Goal: Task Accomplishment & Management: Use online tool/utility

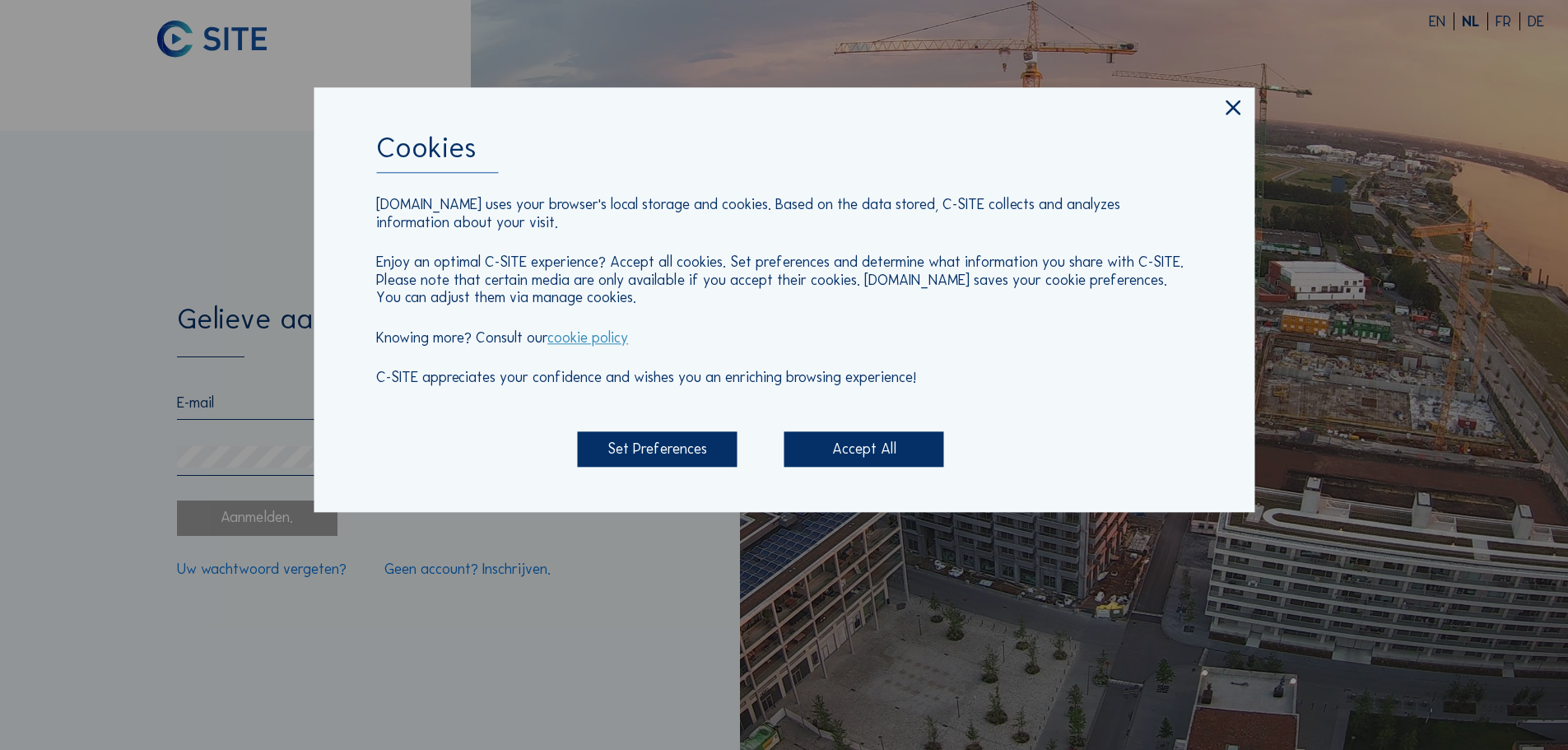
type input "[PERSON_NAME][EMAIL_ADDRESS][DOMAIN_NAME]"
click at [895, 457] on div "Accept All" at bounding box center [865, 449] width 160 height 35
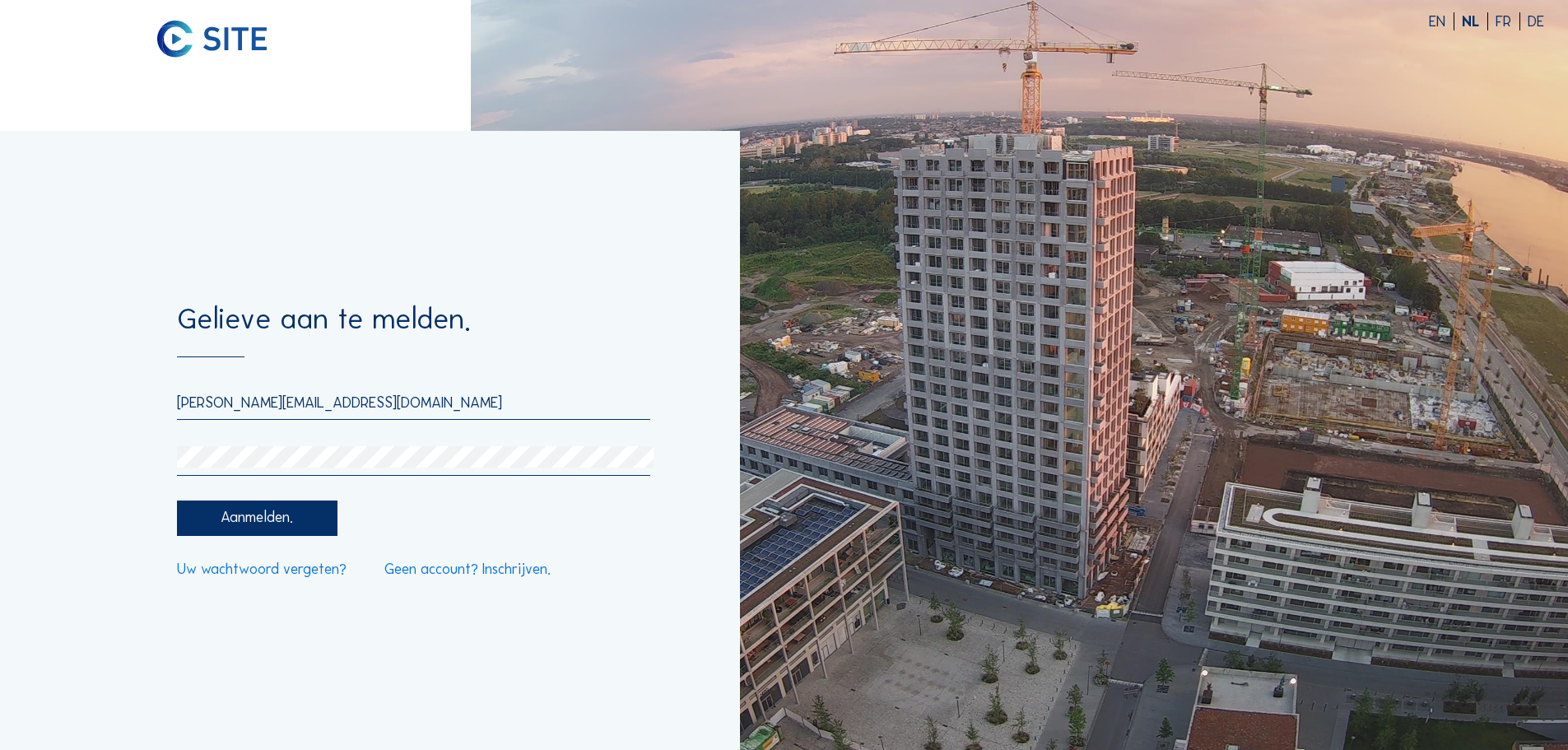
click at [296, 521] on div "Aanmelden." at bounding box center [257, 518] width 160 height 35
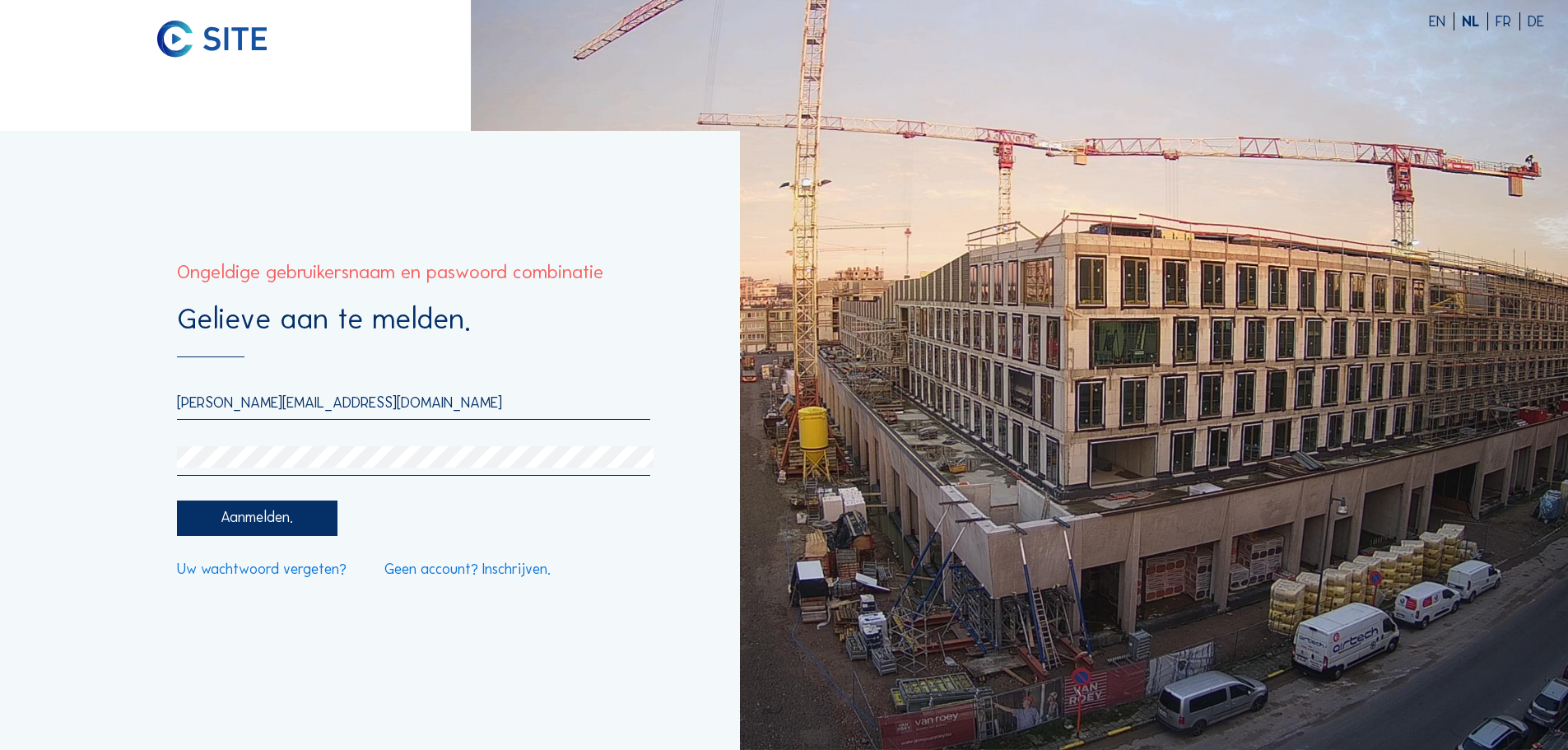
click at [312, 571] on link "Uw wachtwoord vergeten?" at bounding box center [261, 570] width 169 height 15
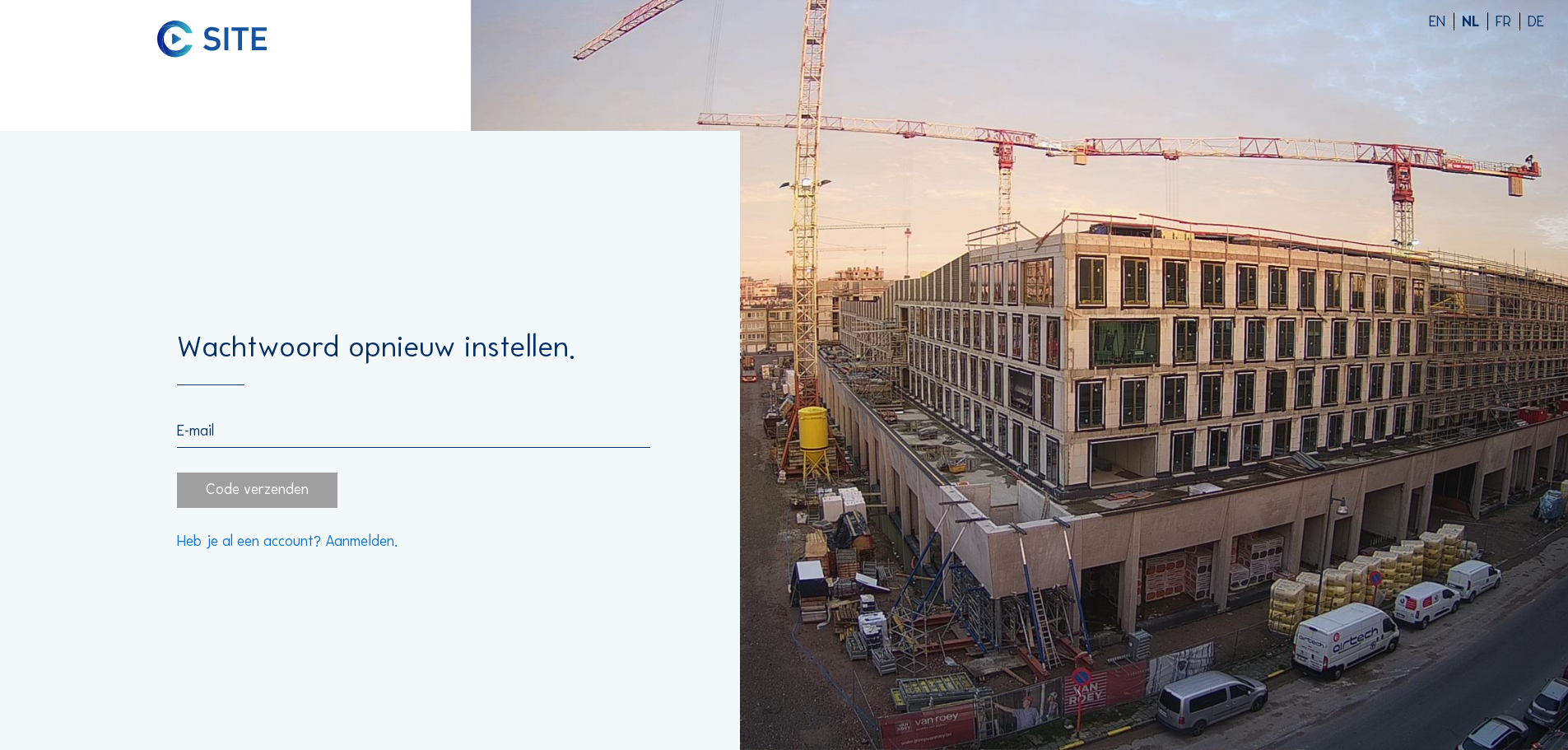
click at [257, 439] on input "email" at bounding box center [413, 430] width 472 height 19
type input "[PERSON_NAME][EMAIL_ADDRESS][DOMAIN_NAME]"
click at [265, 490] on div "Code verzenden" at bounding box center [257, 490] width 160 height 35
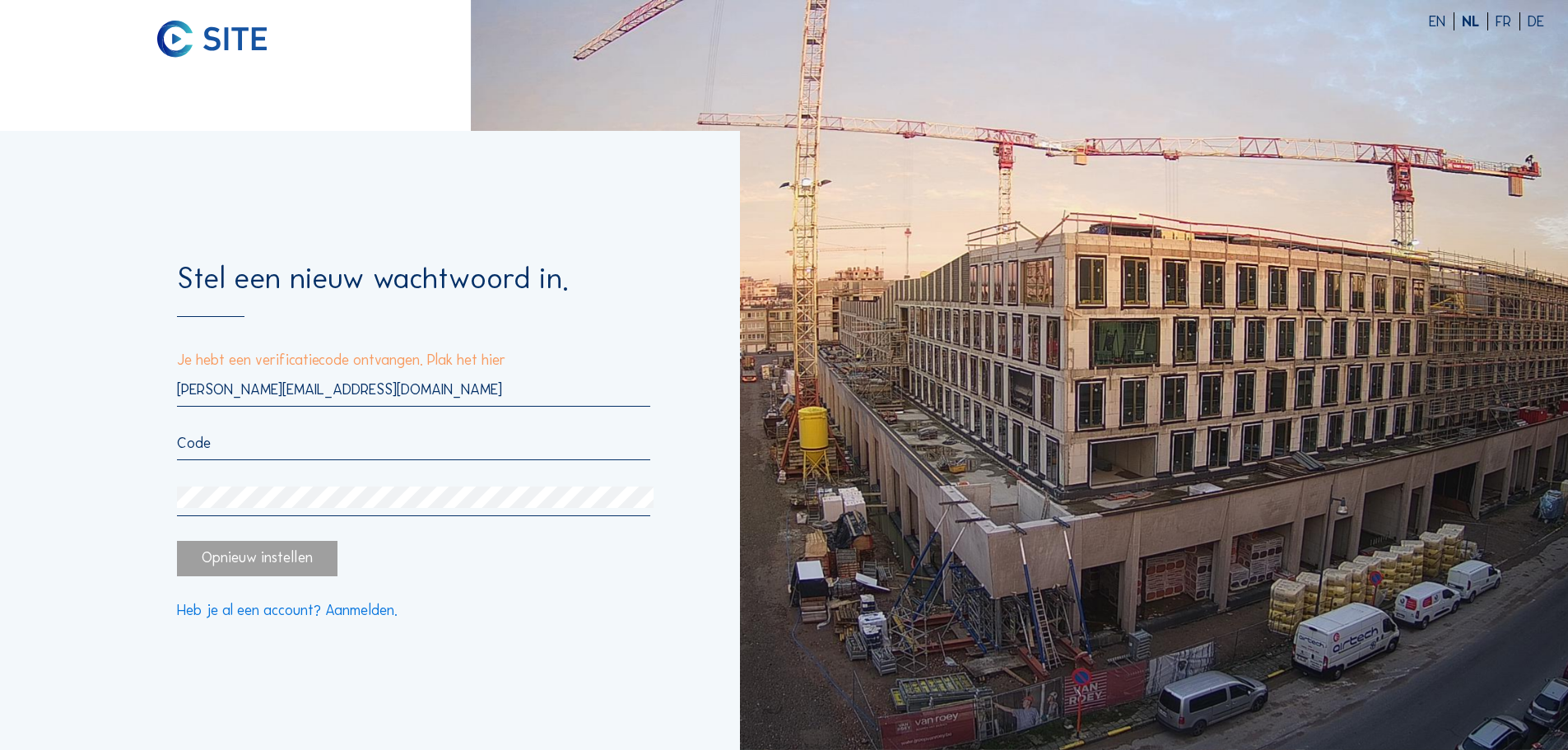
click at [344, 438] on input "text" at bounding box center [413, 443] width 472 height 19
paste input "889628"
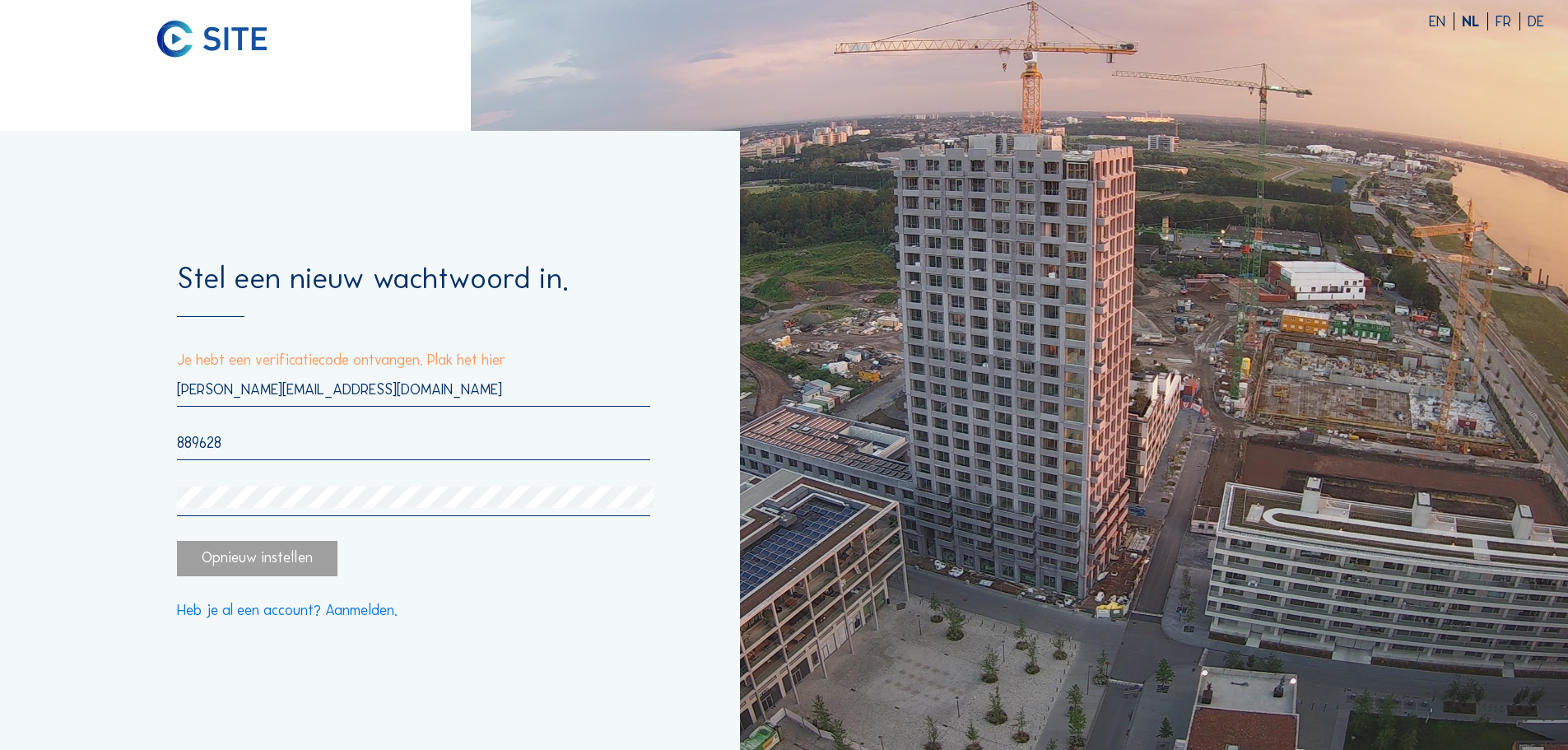
click at [237, 561] on div "Opnieuw instellen" at bounding box center [257, 558] width 160 height 35
type input "889628"
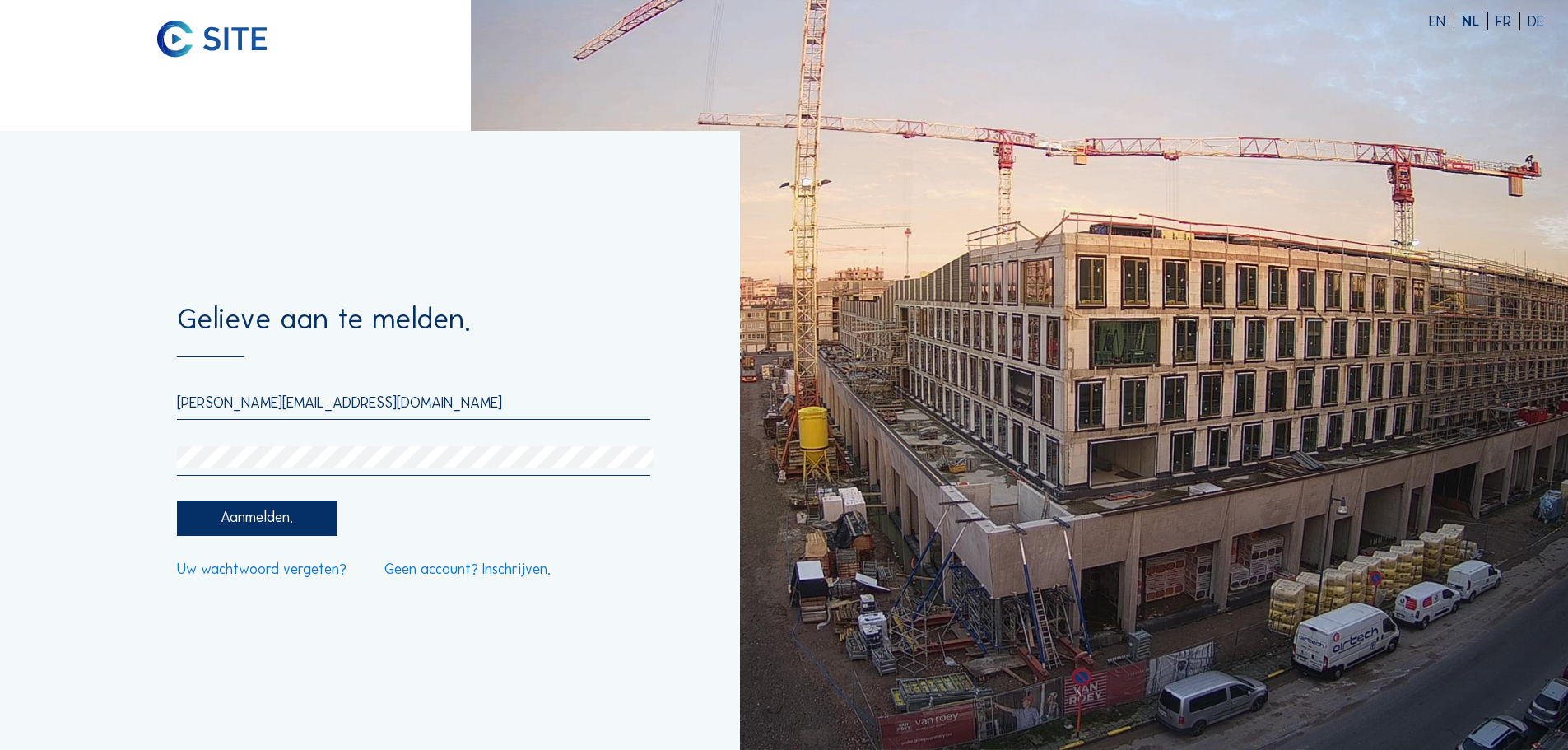
drag, startPoint x: 170, startPoint y: 452, endPoint x: 141, endPoint y: 452, distance: 29.0
click at [141, 452] on div "Gelieve aan te melden. [PERSON_NAME][EMAIL_ADDRESS][DOMAIN_NAME] Aanmelden. Uw …" at bounding box center [370, 439] width 740 height 619
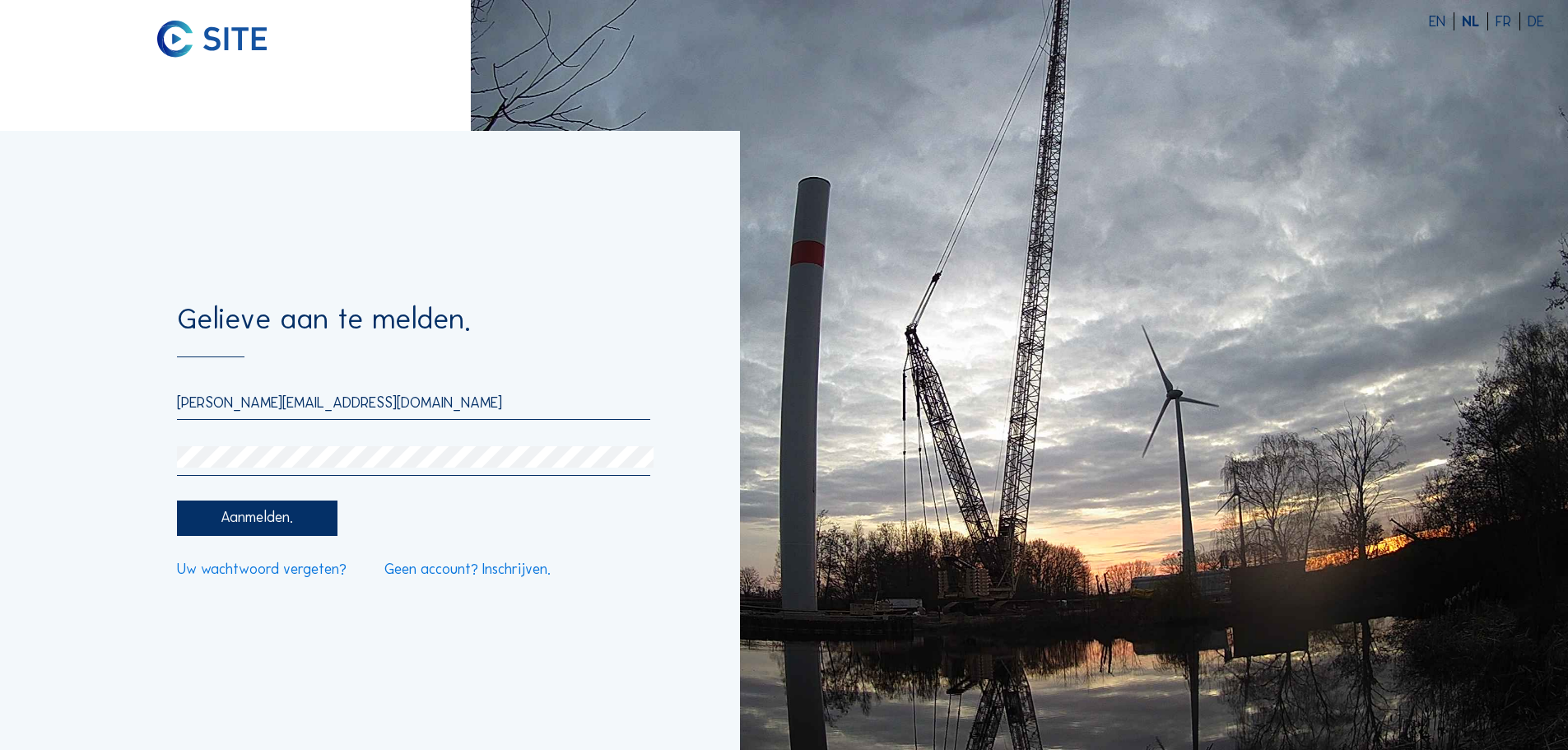
click at [165, 460] on div "Gelieve aan te melden. [PERSON_NAME][EMAIL_ADDRESS][DOMAIN_NAME] Aanmelden. Uw …" at bounding box center [370, 439] width 740 height 619
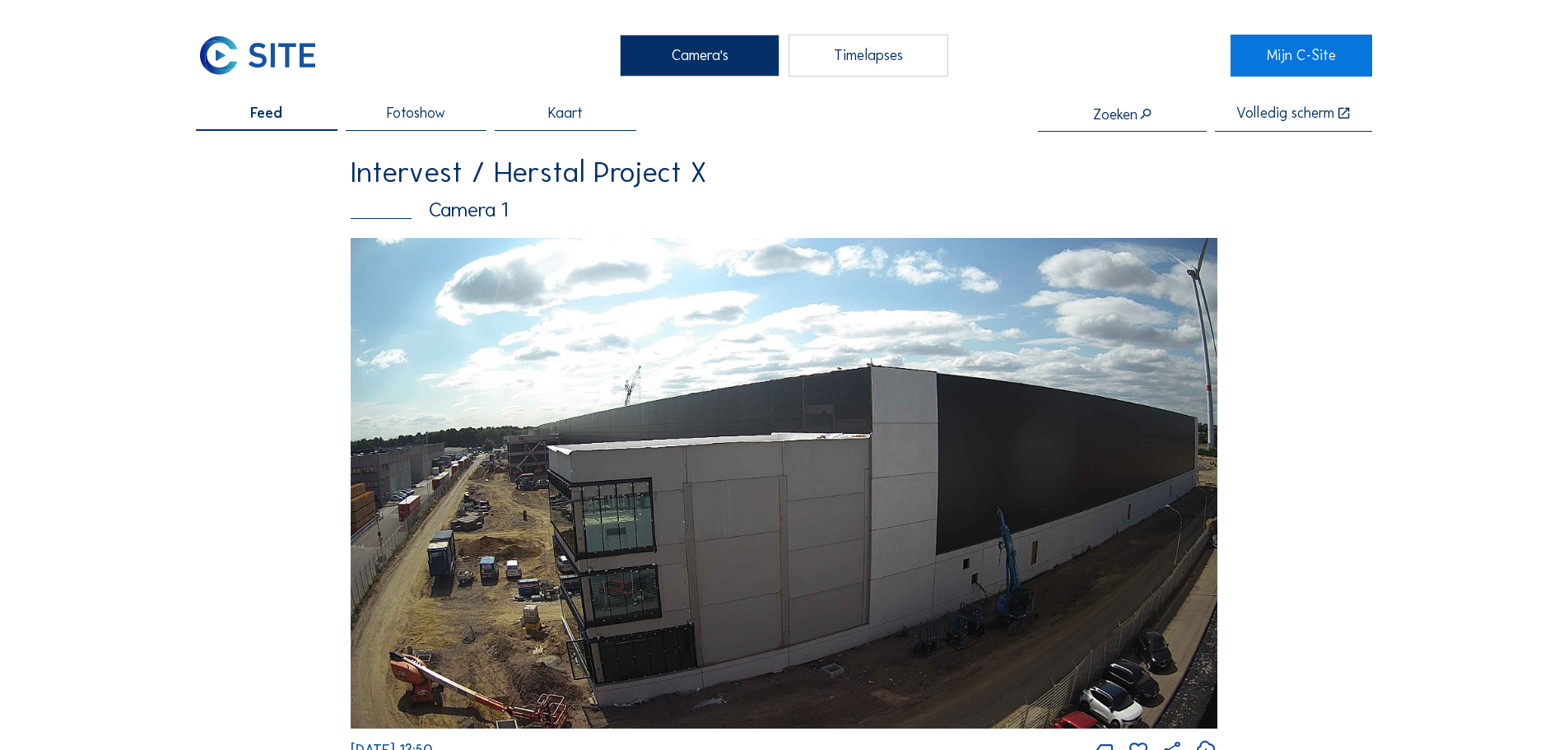
click at [858, 68] on div "Timelapses" at bounding box center [868, 55] width 160 height 41
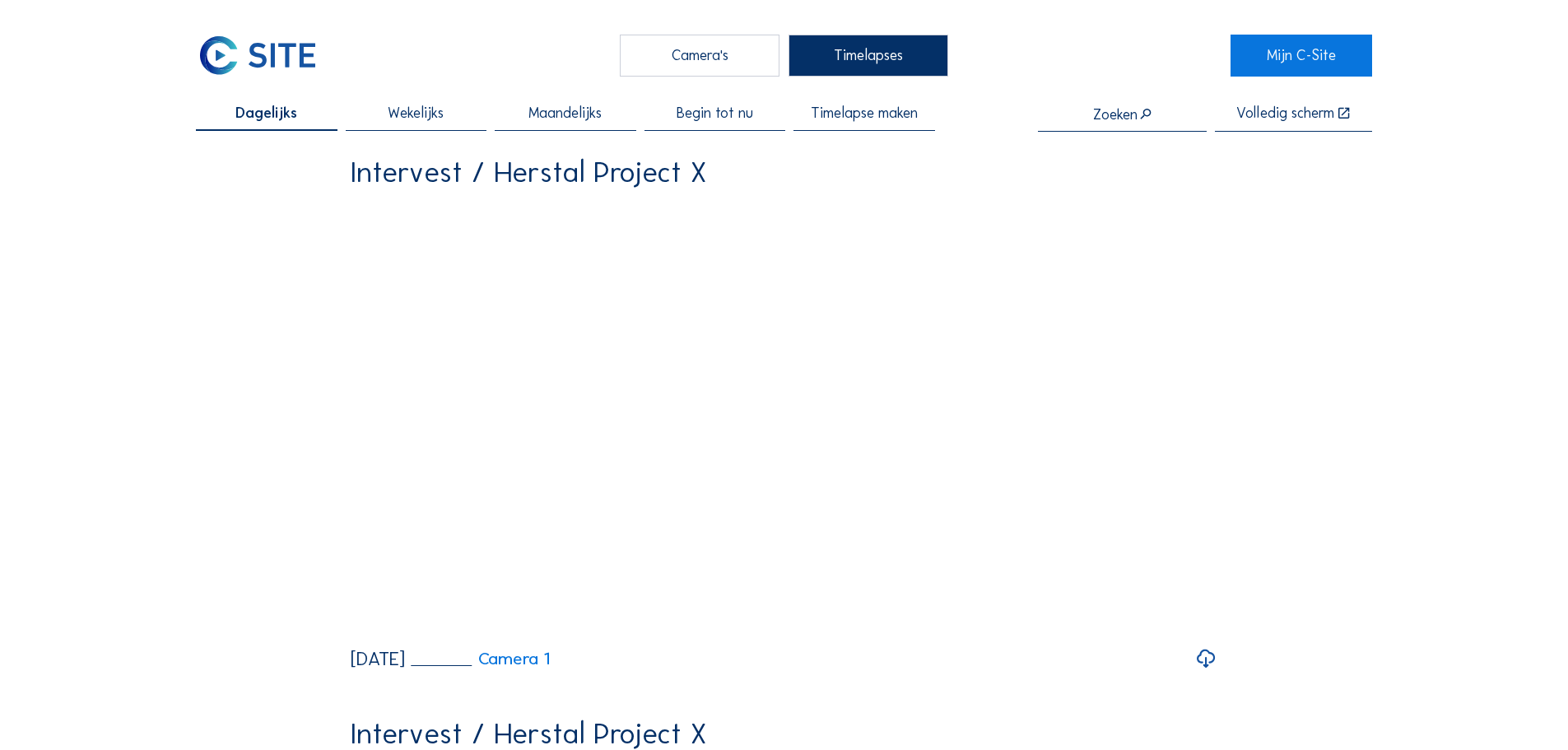
click at [845, 57] on div "Timelapses" at bounding box center [868, 55] width 160 height 41
click at [874, 121] on span "Timelapse maken" at bounding box center [864, 114] width 107 height 15
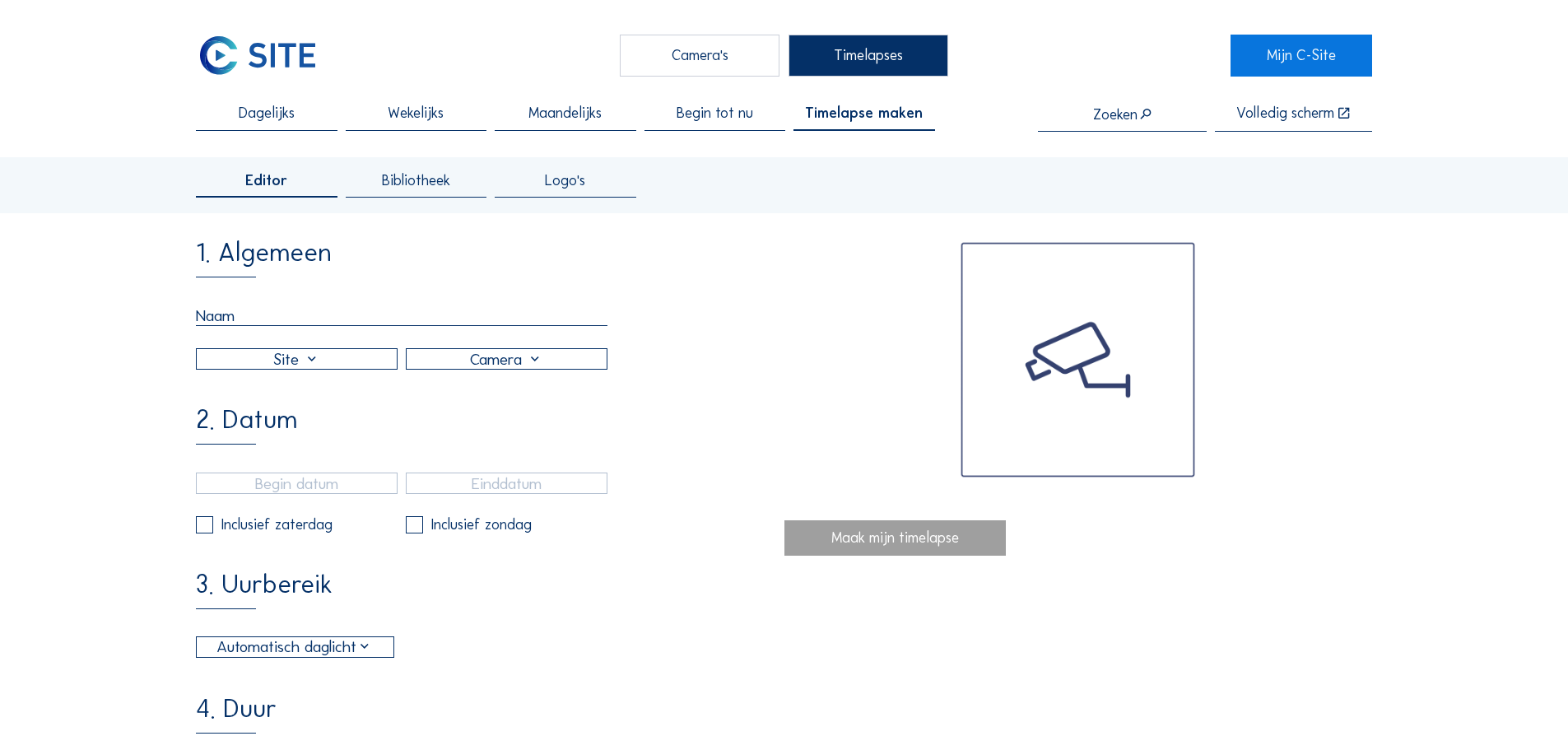
click at [257, 318] on input "text" at bounding box center [402, 316] width 412 height 20
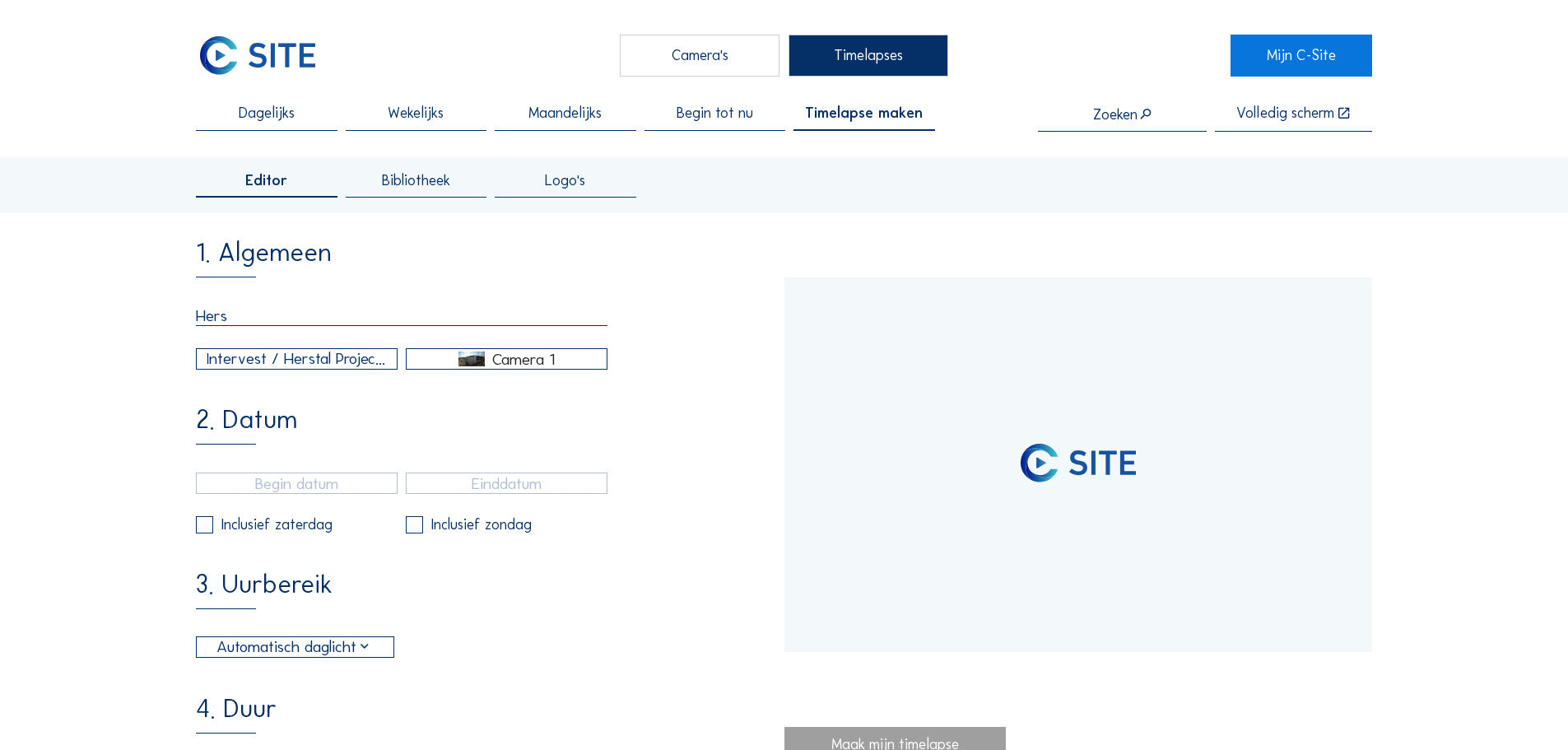
type input "Herst"
type input "[DATE] 12:00"
type input "[DATE] 13:50"
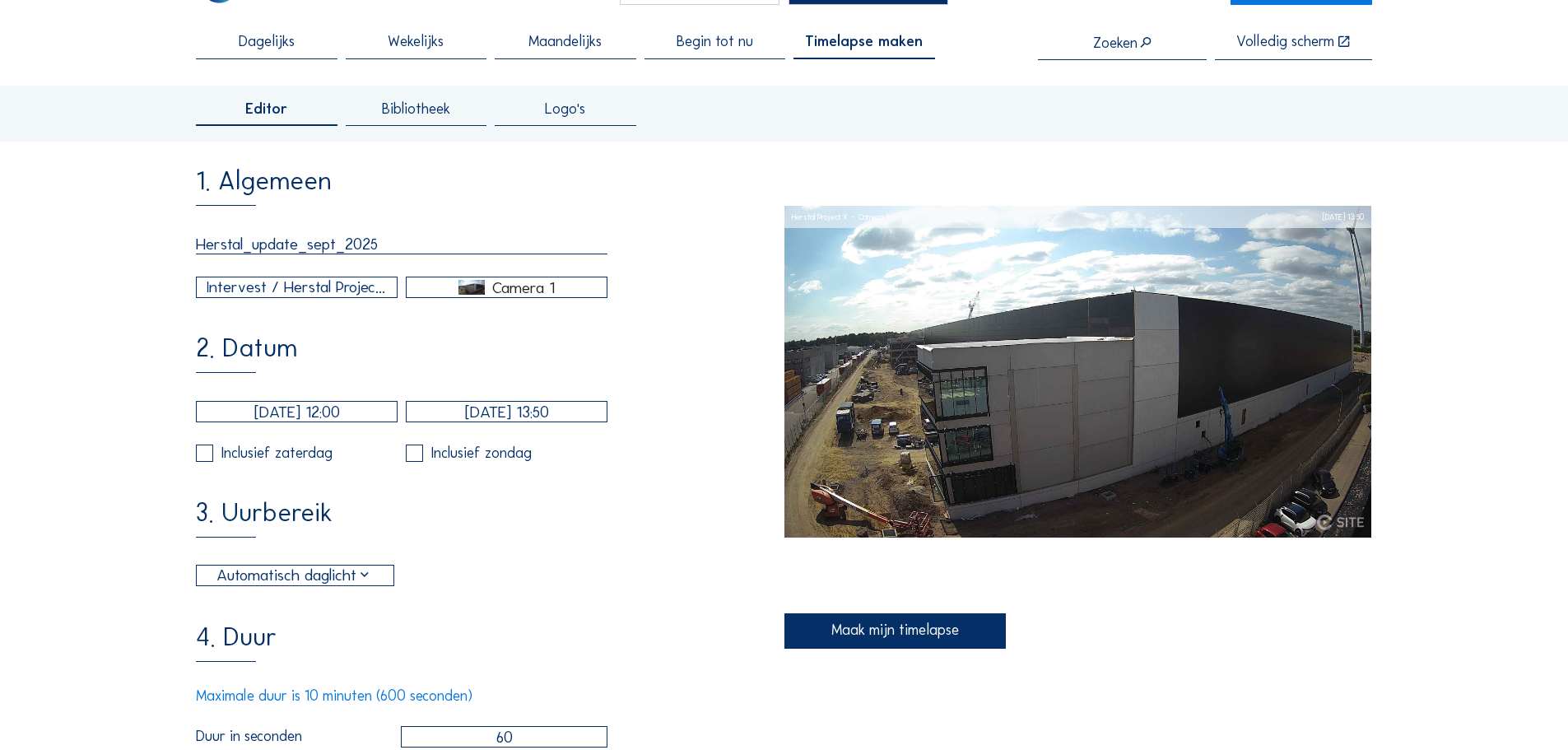
scroll to position [165, 0]
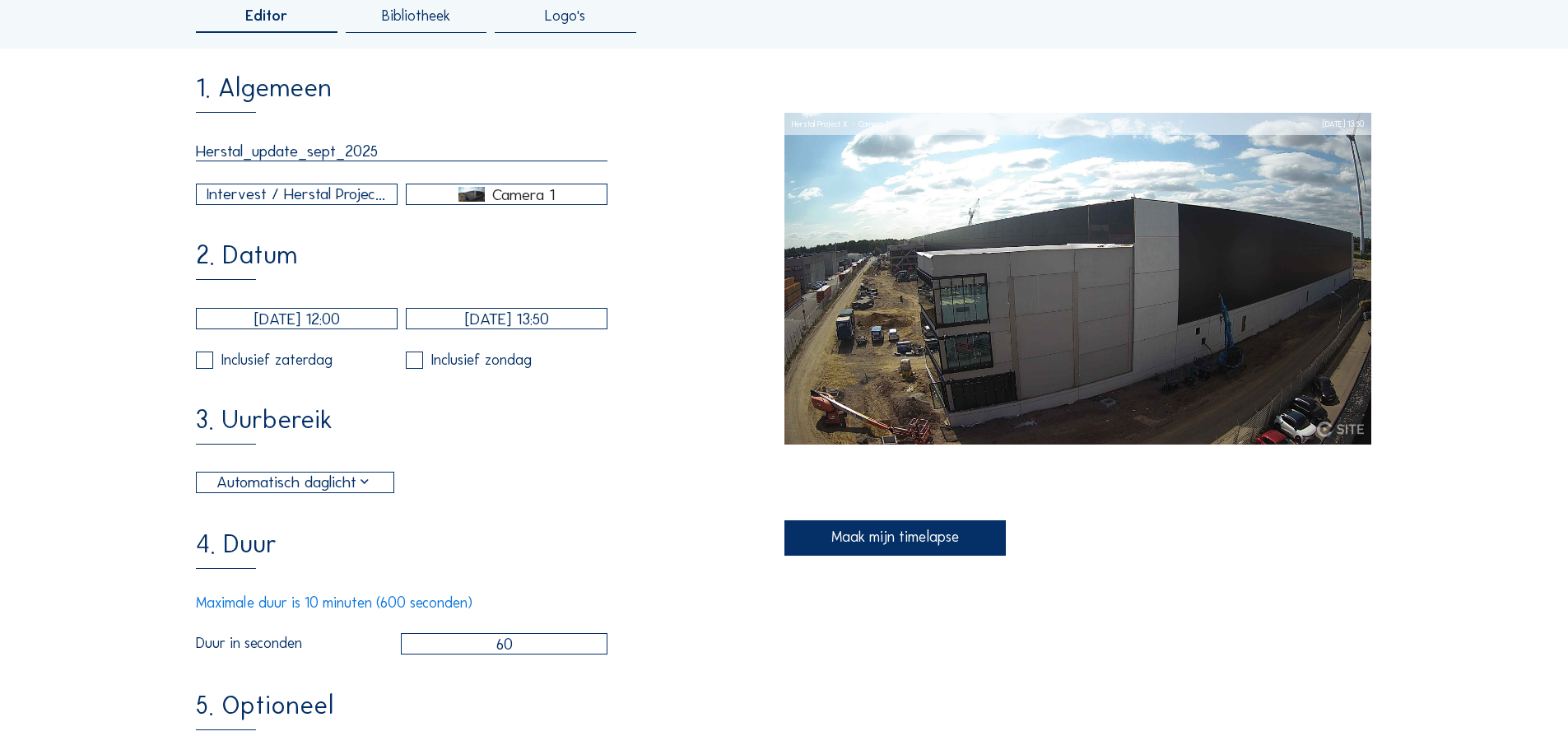
type input "Herstal_update_sept_2025"
click at [288, 327] on input "[DATE] 12:00" at bounding box center [296, 318] width 201 height 21
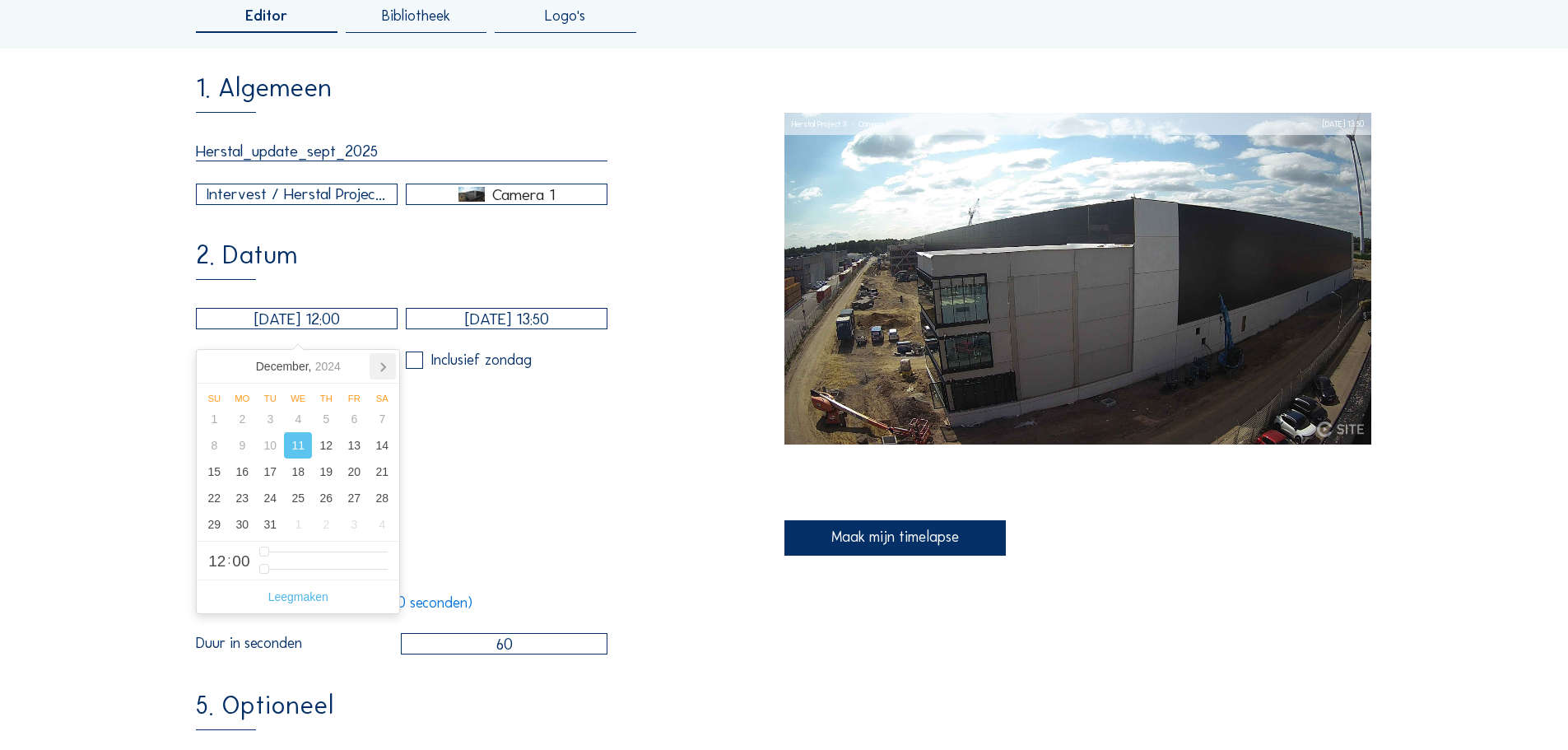
click at [385, 367] on icon at bounding box center [383, 367] width 4 height 8
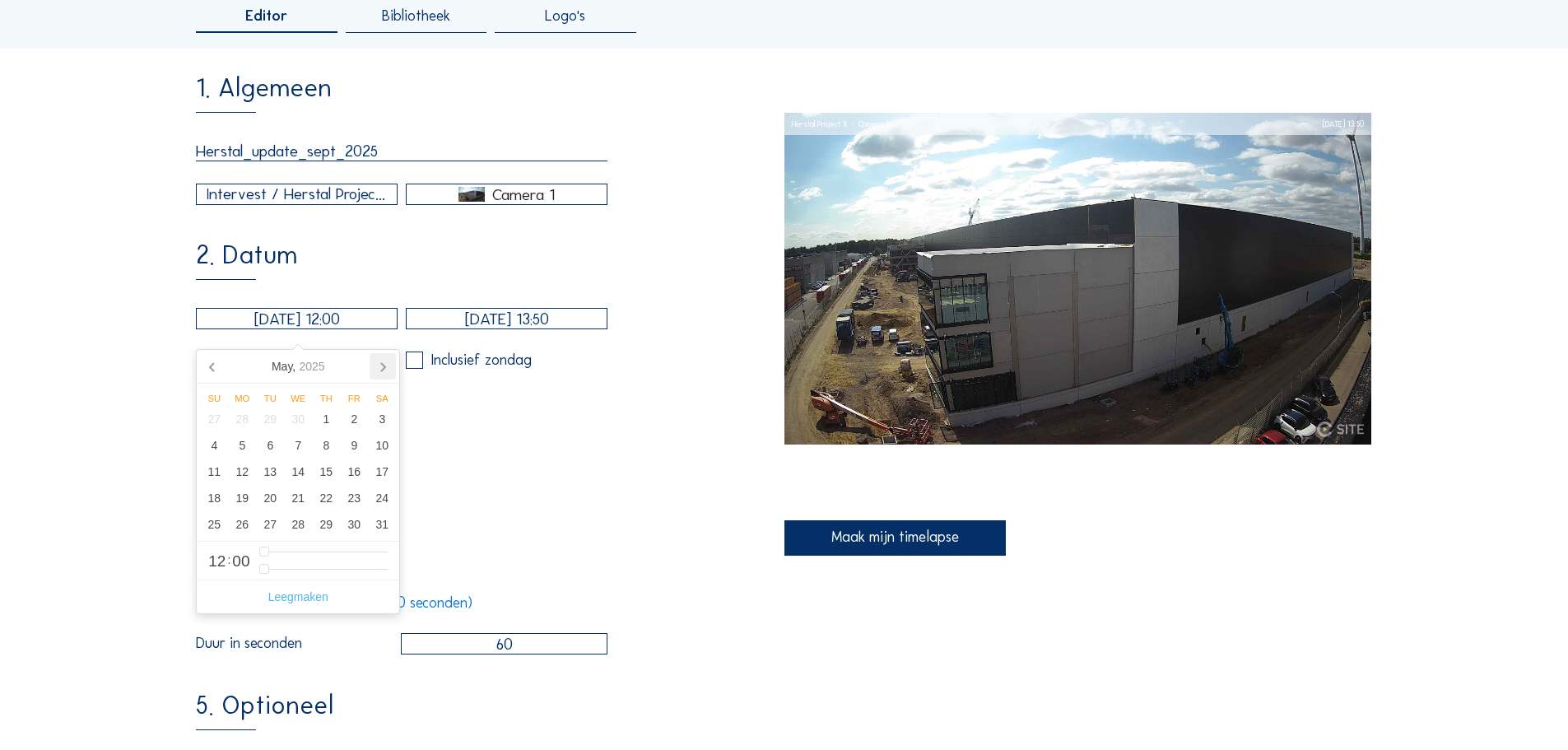
click at [385, 367] on icon at bounding box center [383, 367] width 4 height 8
click at [351, 474] on div "20" at bounding box center [354, 471] width 28 height 26
type input "[DATE] 12:00"
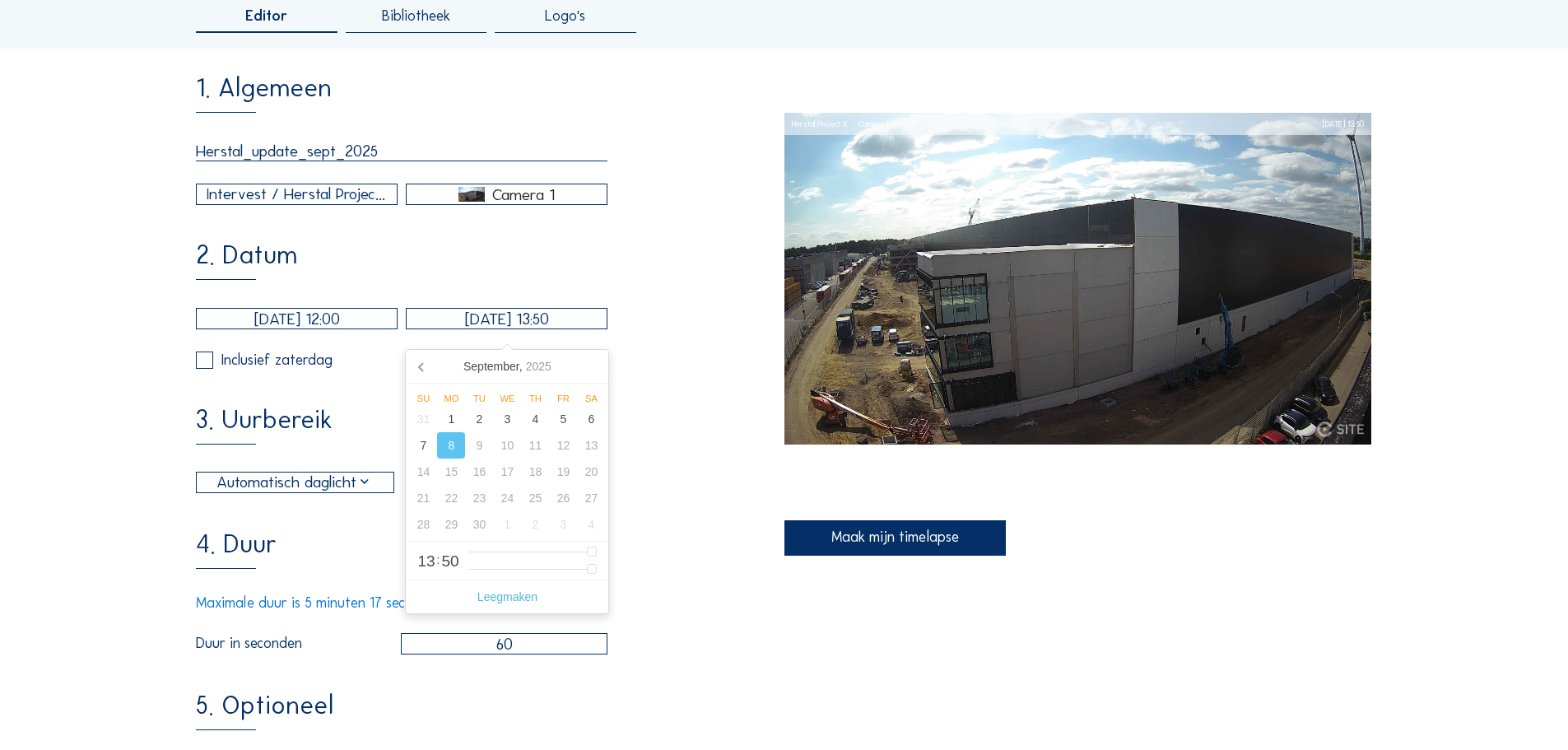
click at [467, 329] on input "[DATE] 13:50" at bounding box center [506, 318] width 201 height 21
click at [451, 444] on div "8" at bounding box center [451, 444] width 28 height 26
click at [689, 473] on div "3. Uurbereik Automatisch daglicht 06:00 Van 18:00 Tot" at bounding box center [490, 449] width 588 height 87
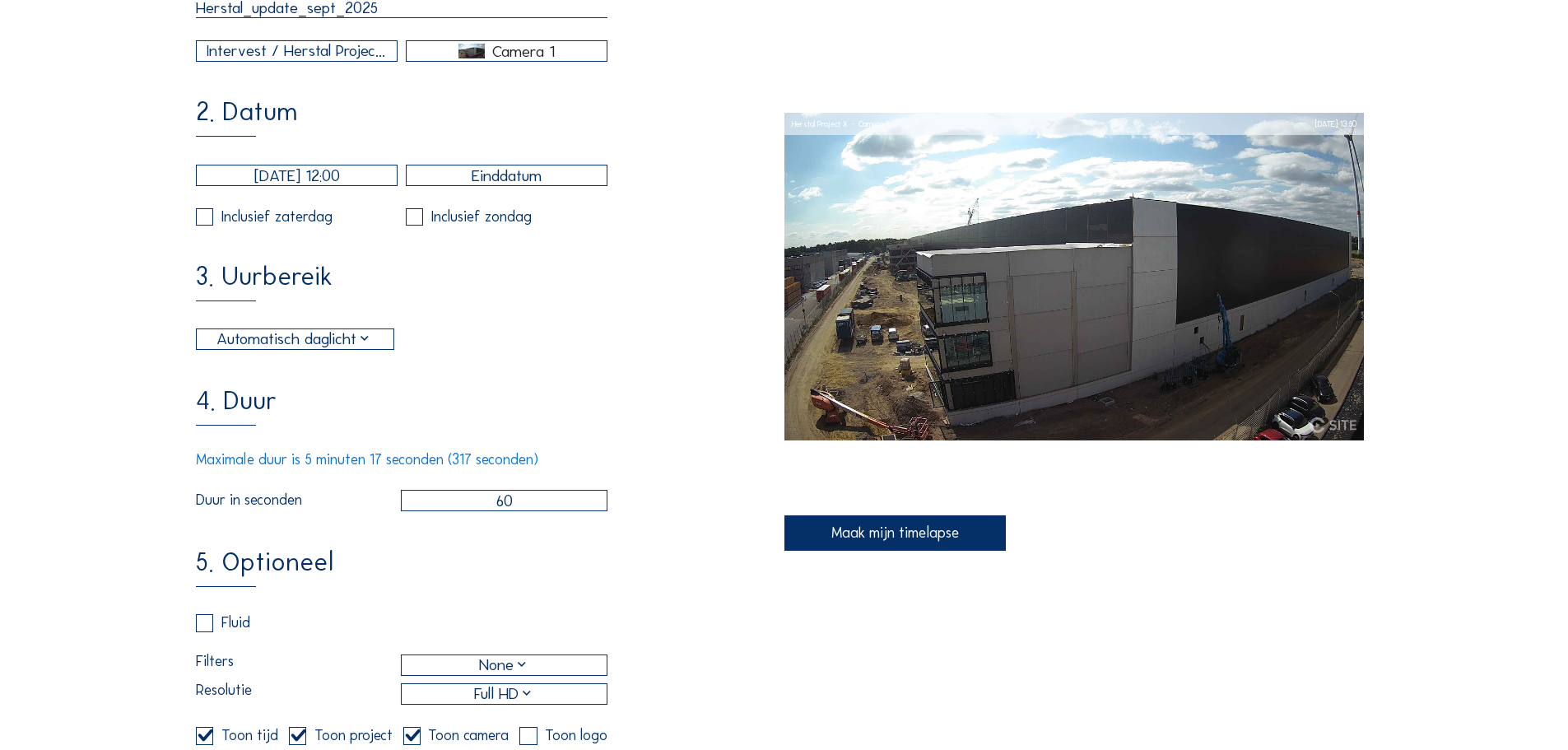
scroll to position [329, 0]
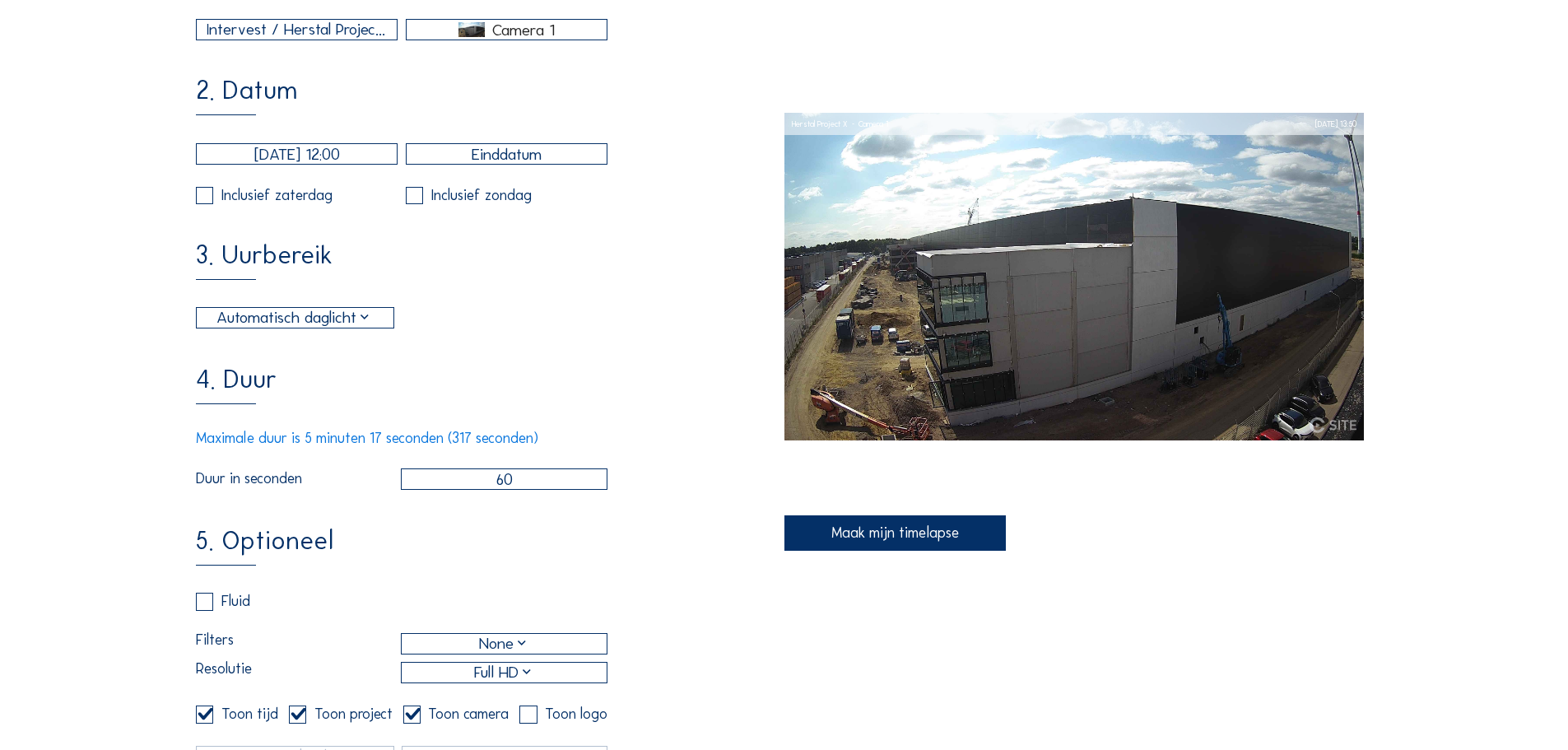
click at [336, 330] on div "Automatisch daglicht" at bounding box center [295, 318] width 157 height 24
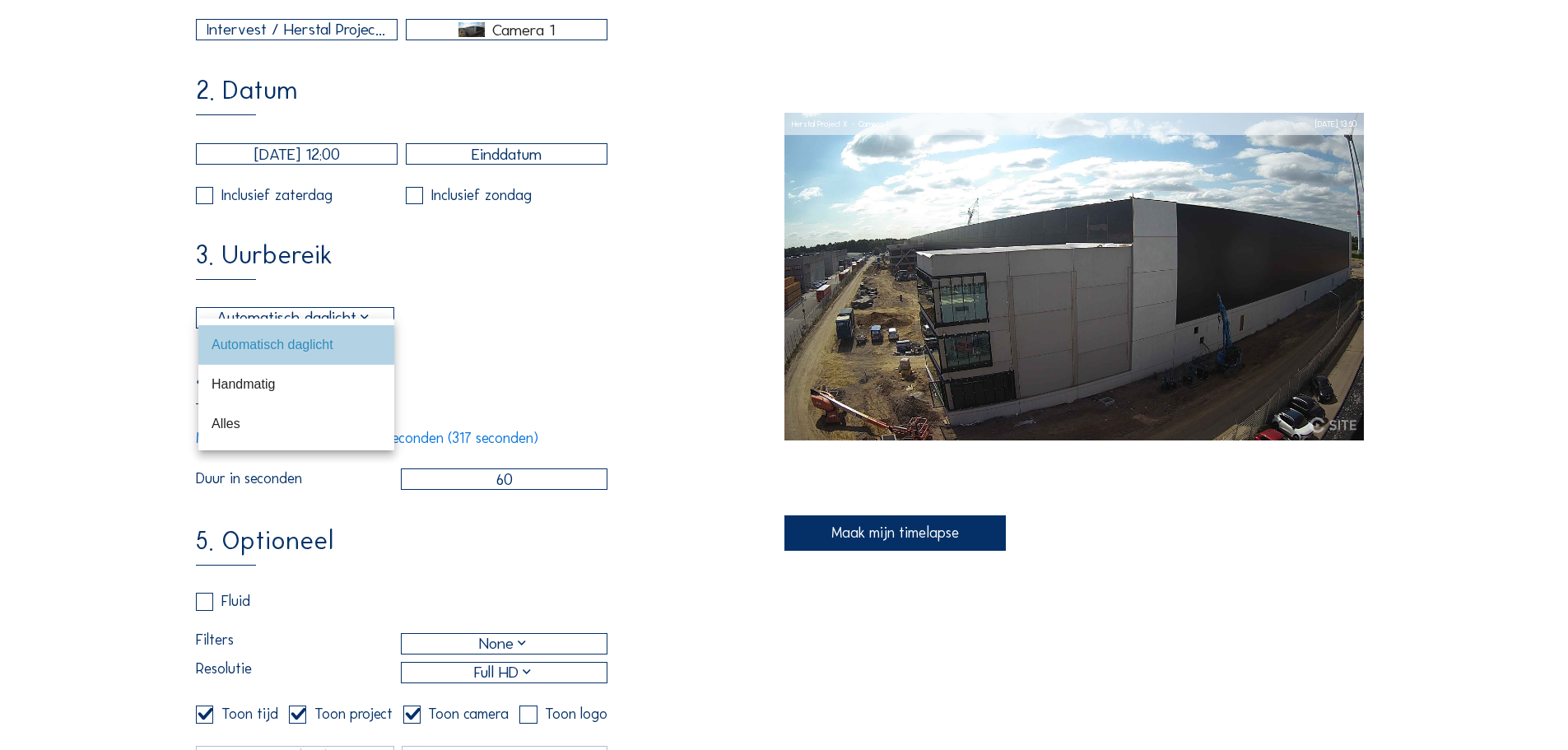
click at [336, 336] on div "Automatisch daglicht" at bounding box center [296, 344] width 169 height 35
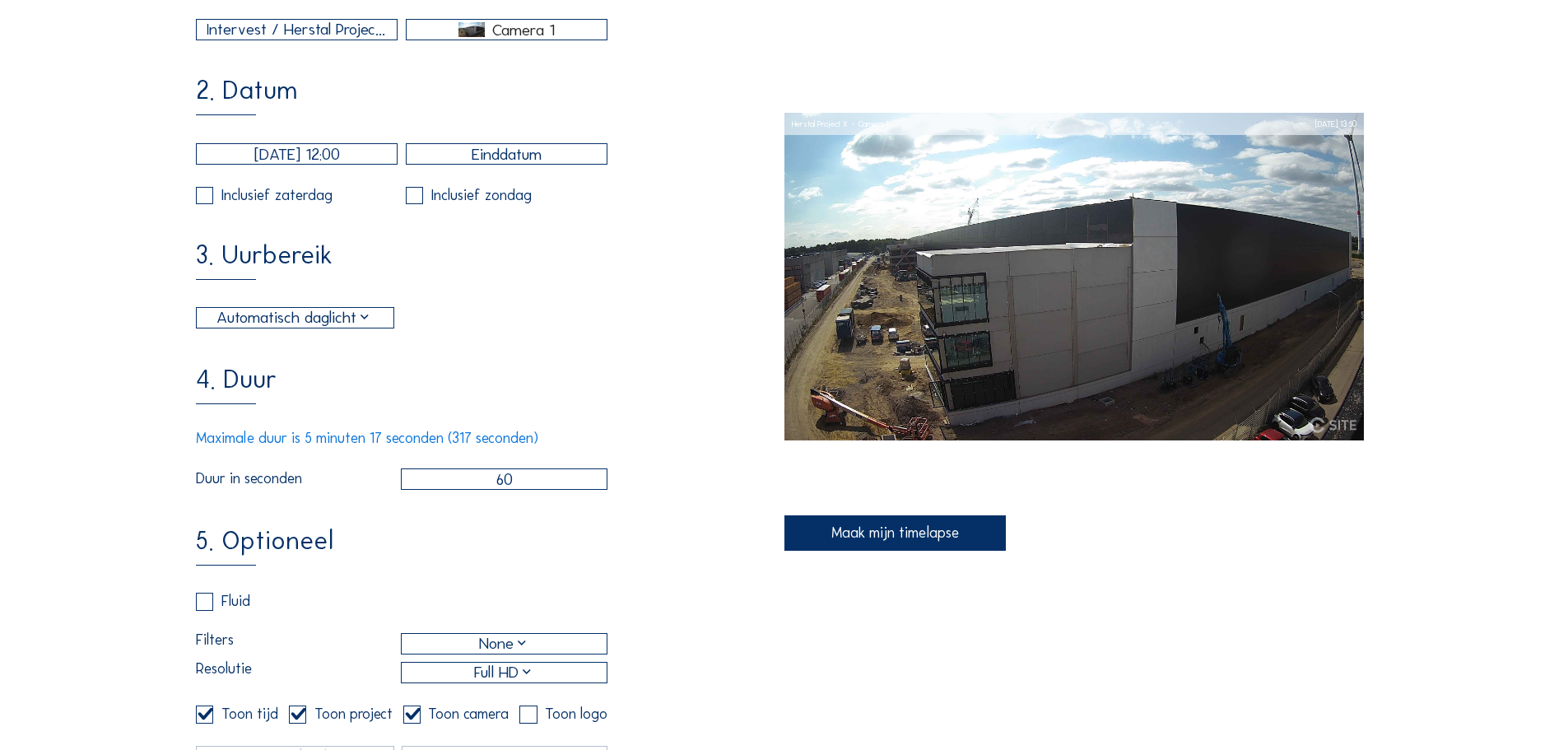
scroll to position [412, 0]
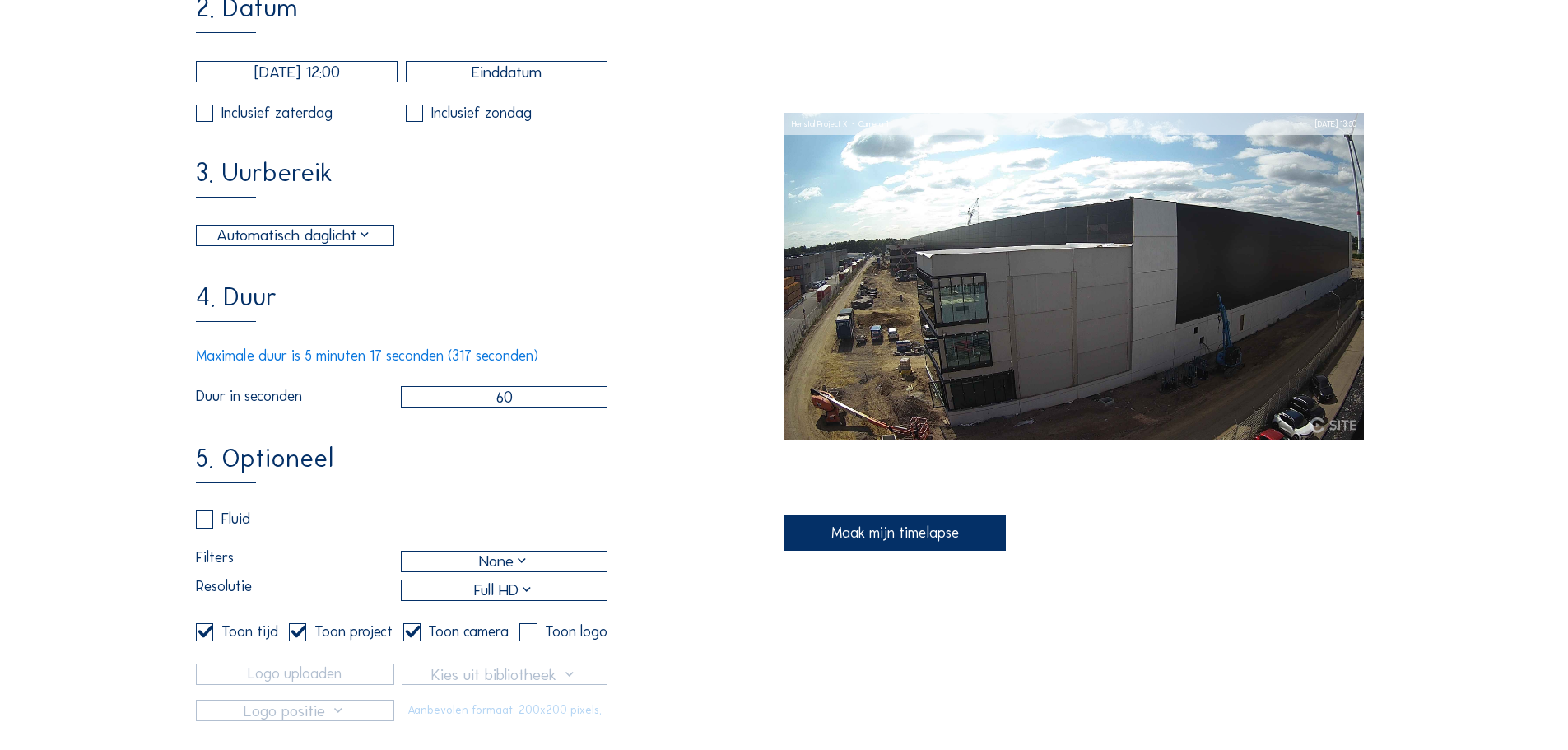
drag, startPoint x: 545, startPoint y: 421, endPoint x: 483, endPoint y: 419, distance: 62.0
click at [483, 407] on input "60" at bounding box center [504, 396] width 206 height 21
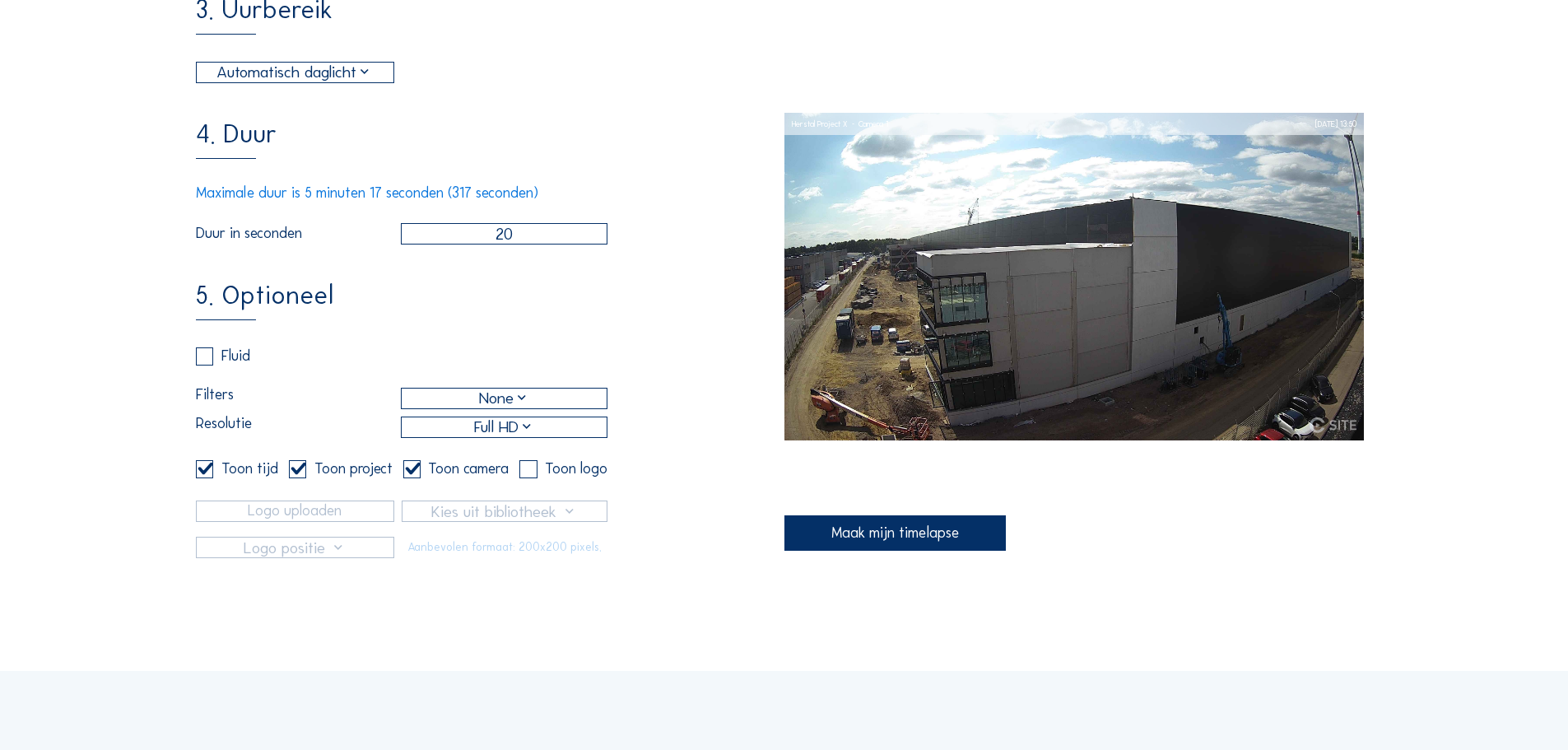
scroll to position [576, 0]
type input "20"
click at [211, 363] on label at bounding box center [205, 354] width 18 height 18
click at [206, 359] on input "checkbox" at bounding box center [201, 354] width 11 height 11
checkbox input "true"
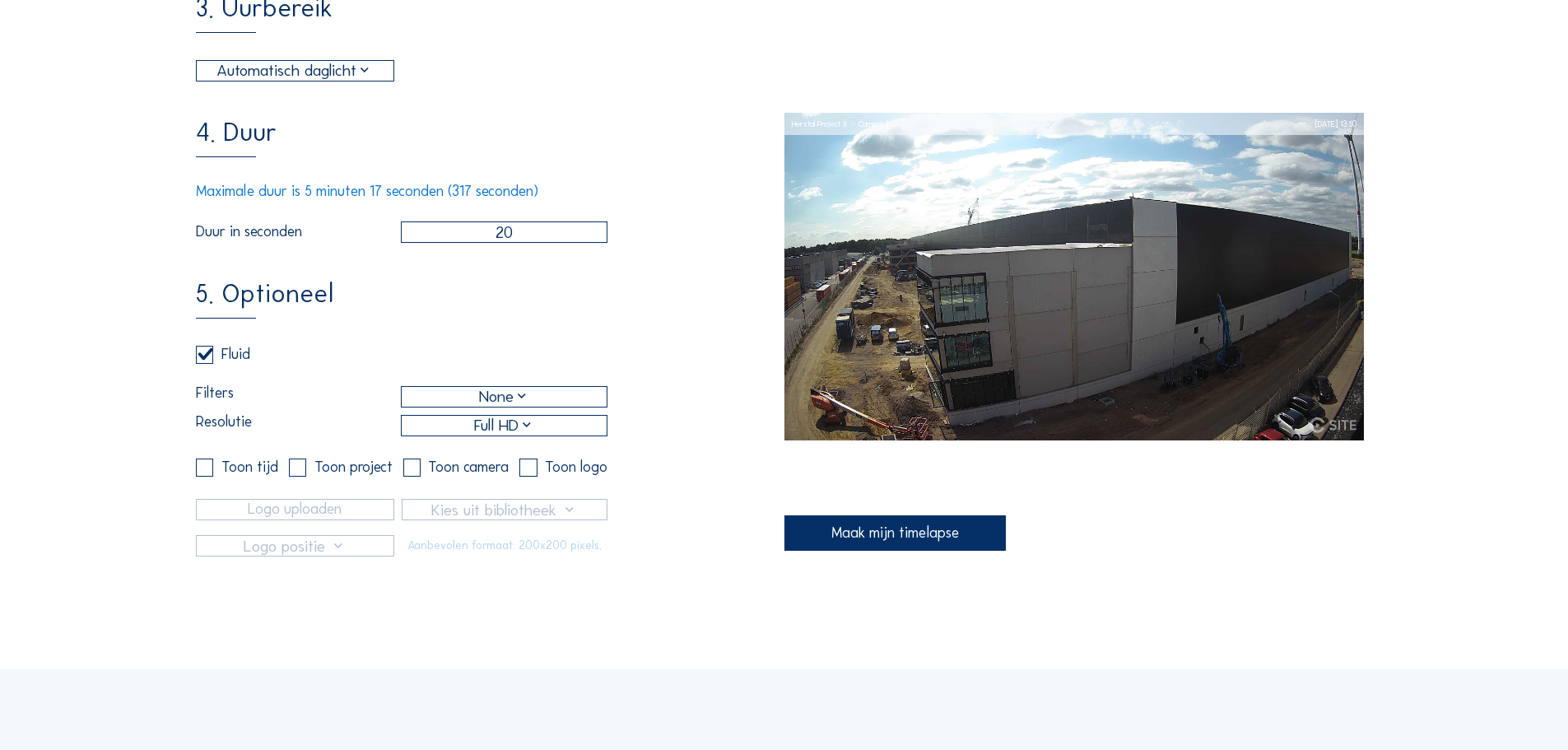
checkbox input "false"
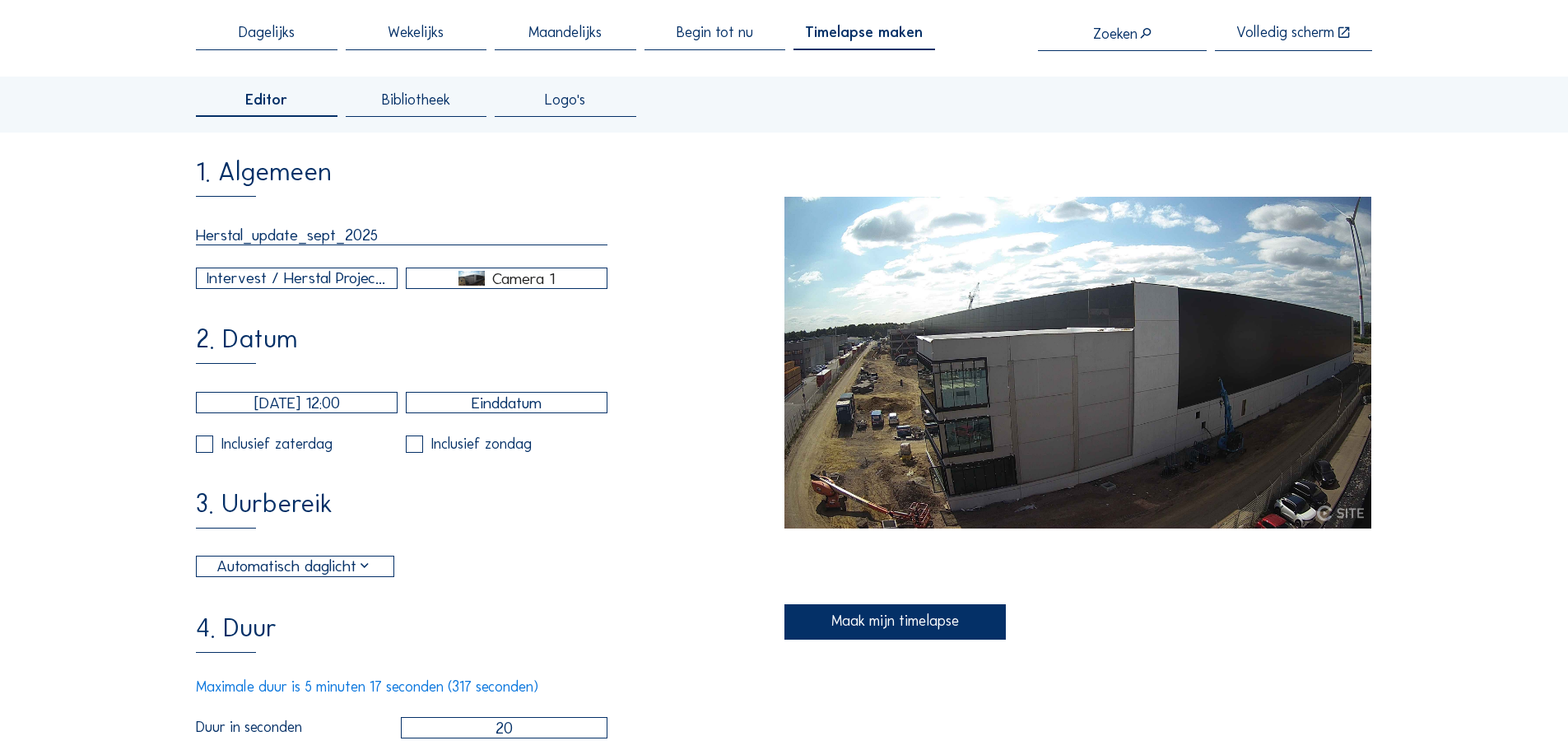
scroll to position [0, 0]
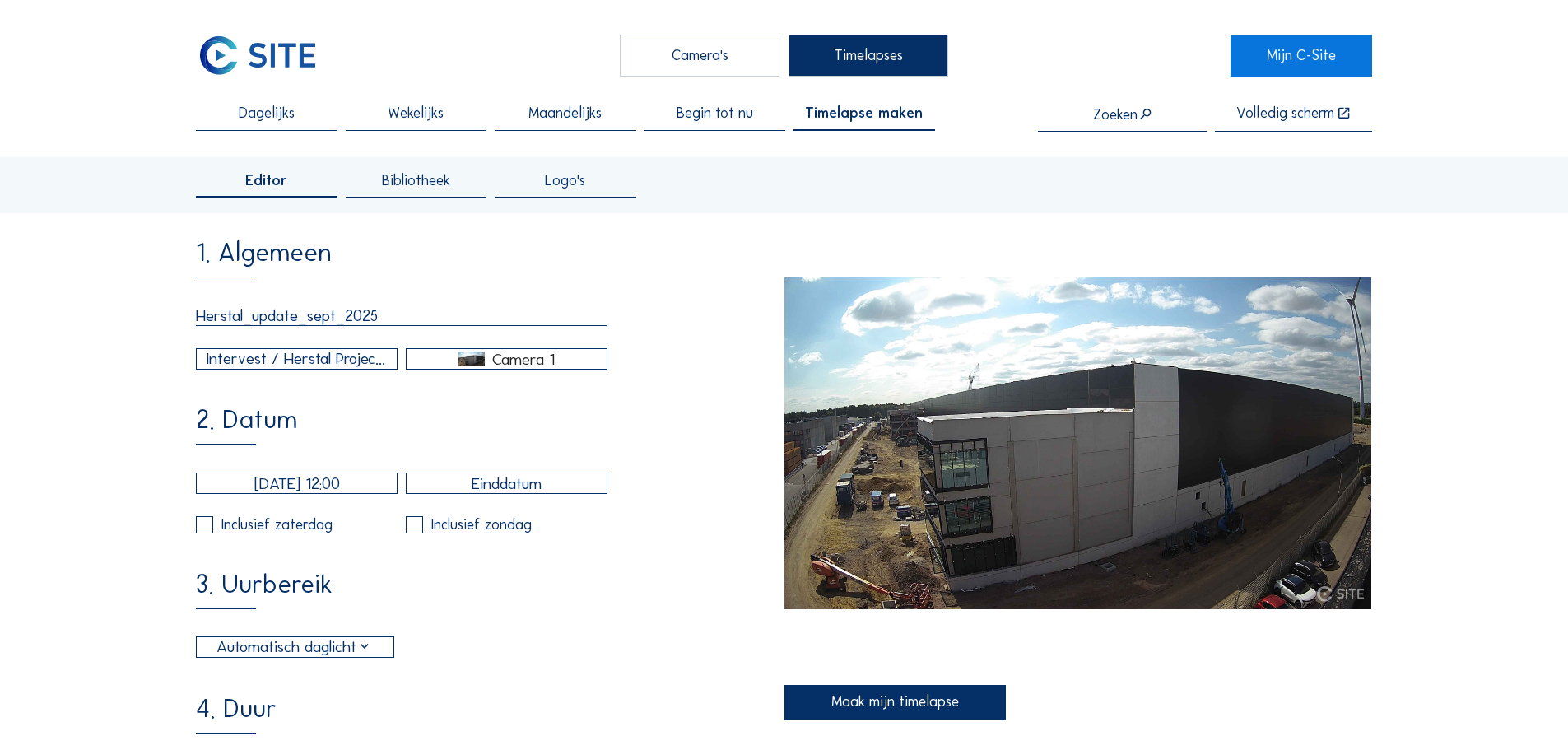
click at [482, 366] on img at bounding box center [471, 359] width 26 height 15
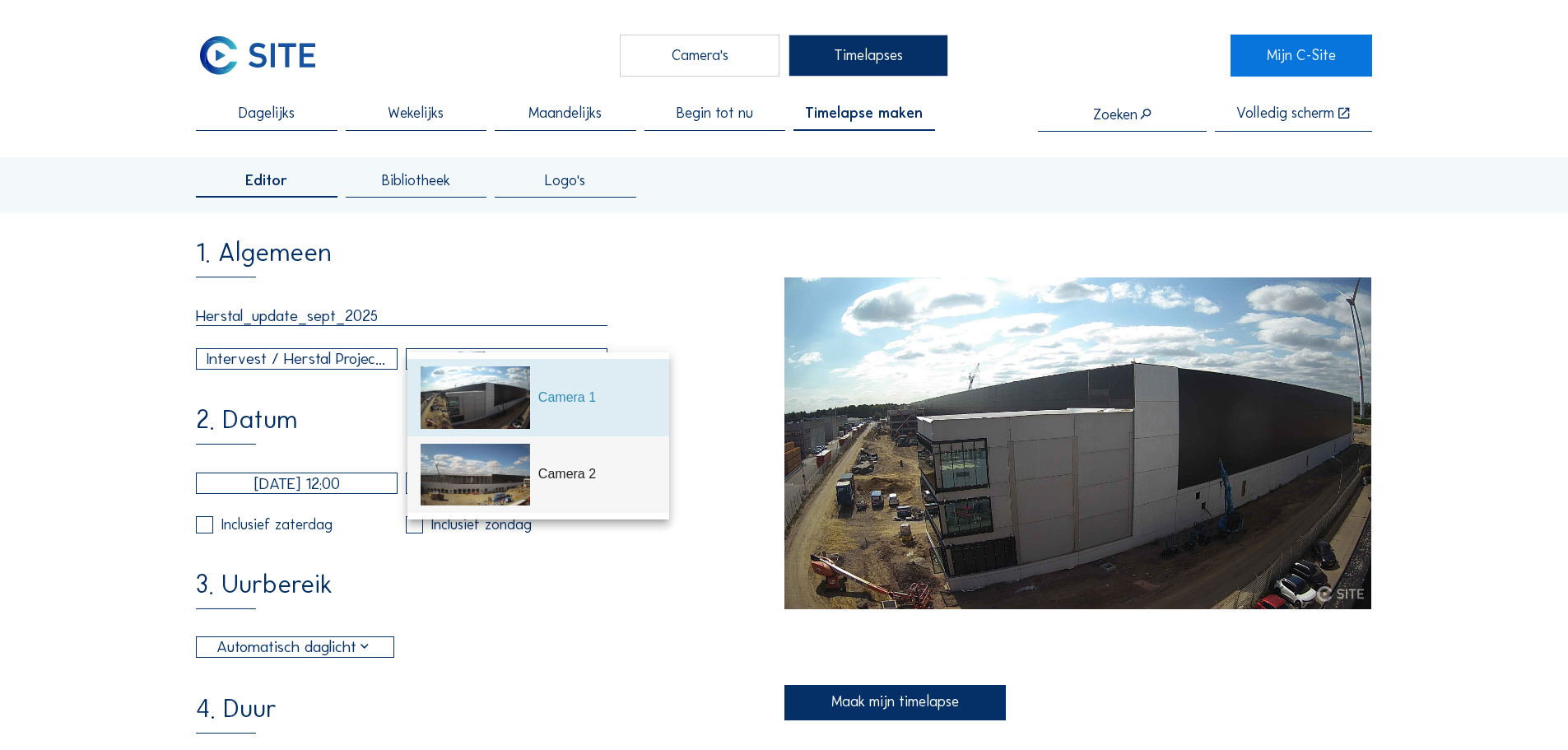
click at [563, 481] on div "Camera 2" at bounding box center [597, 473] width 118 height 19
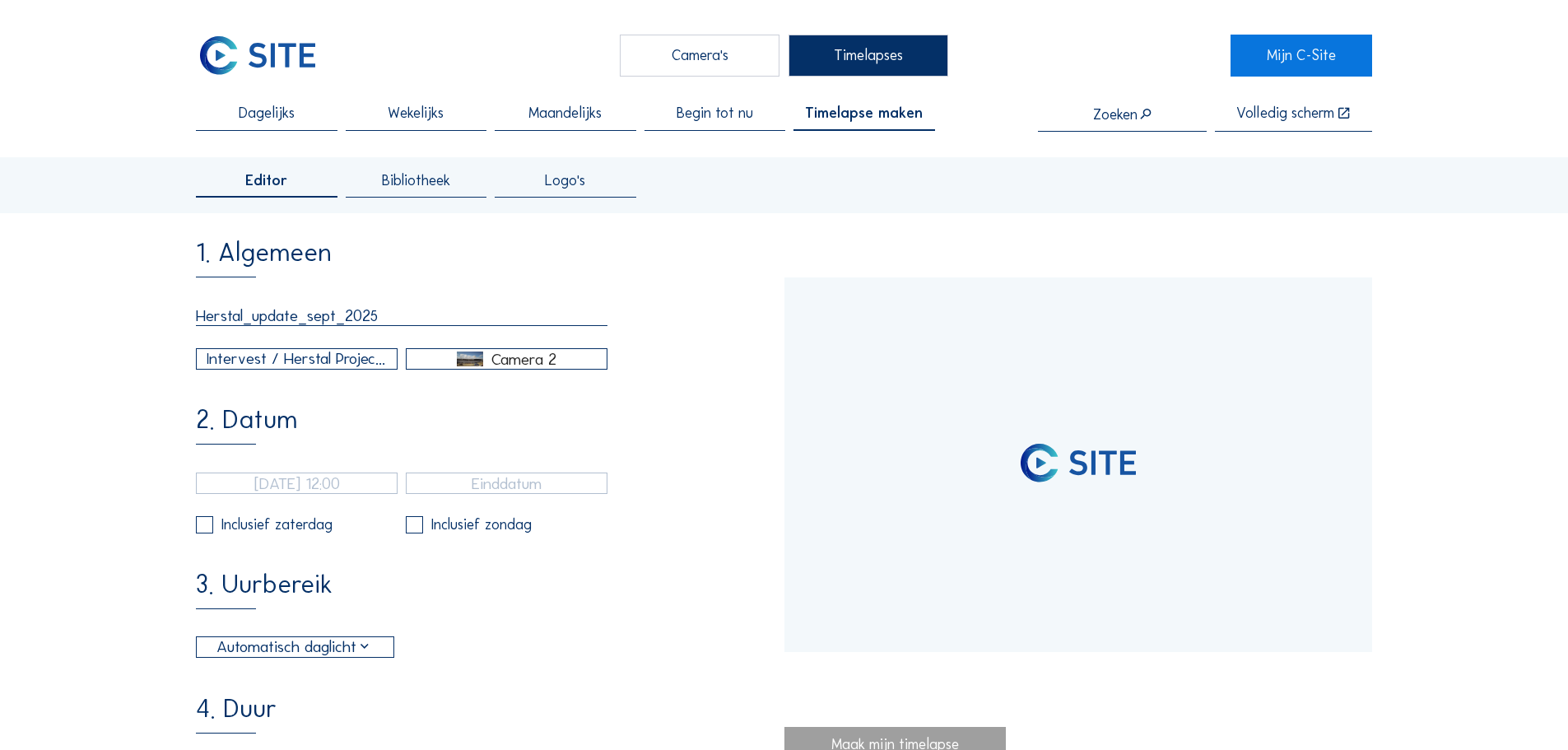
type input "[DATE] 12:26"
type input "[DATE] 13:46"
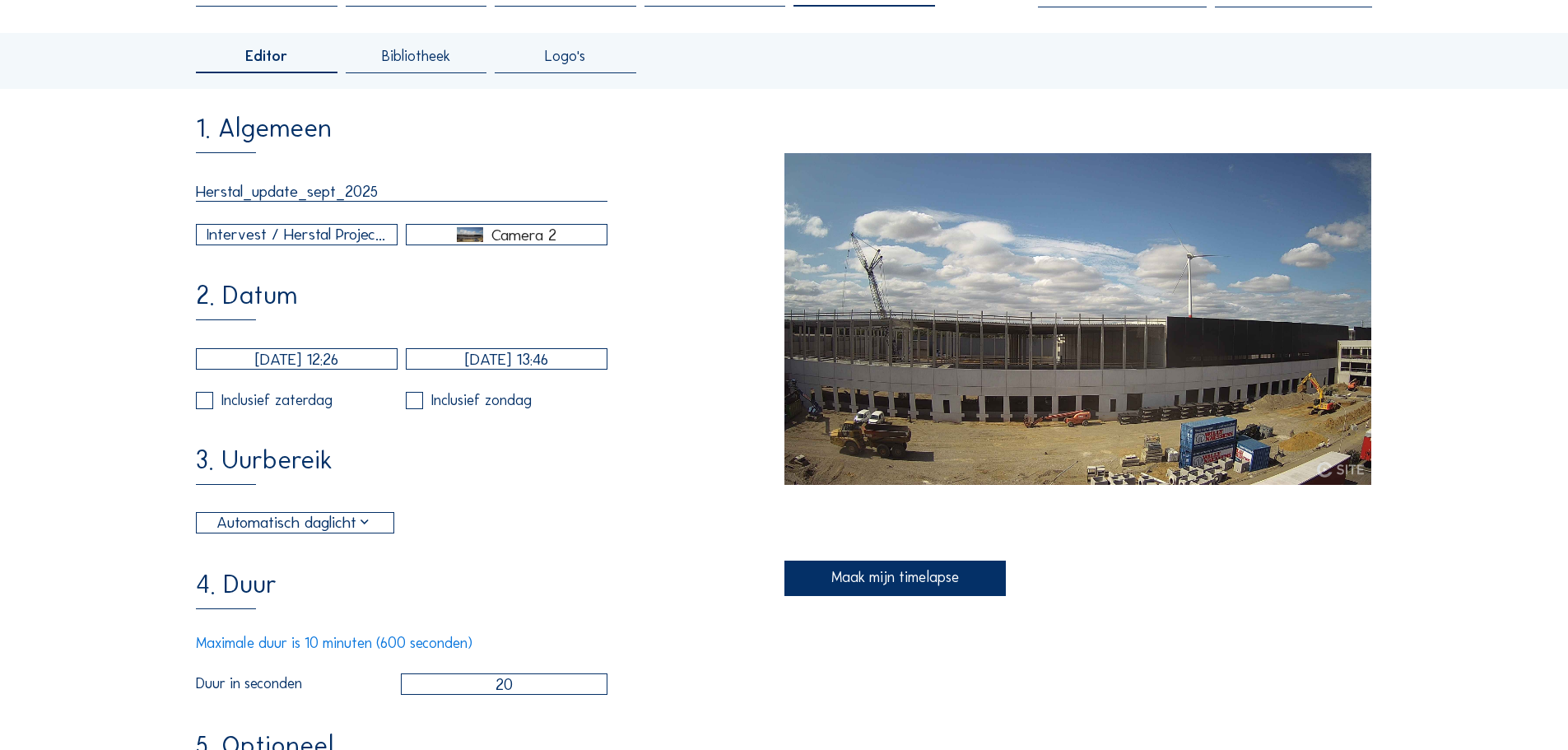
scroll to position [329, 0]
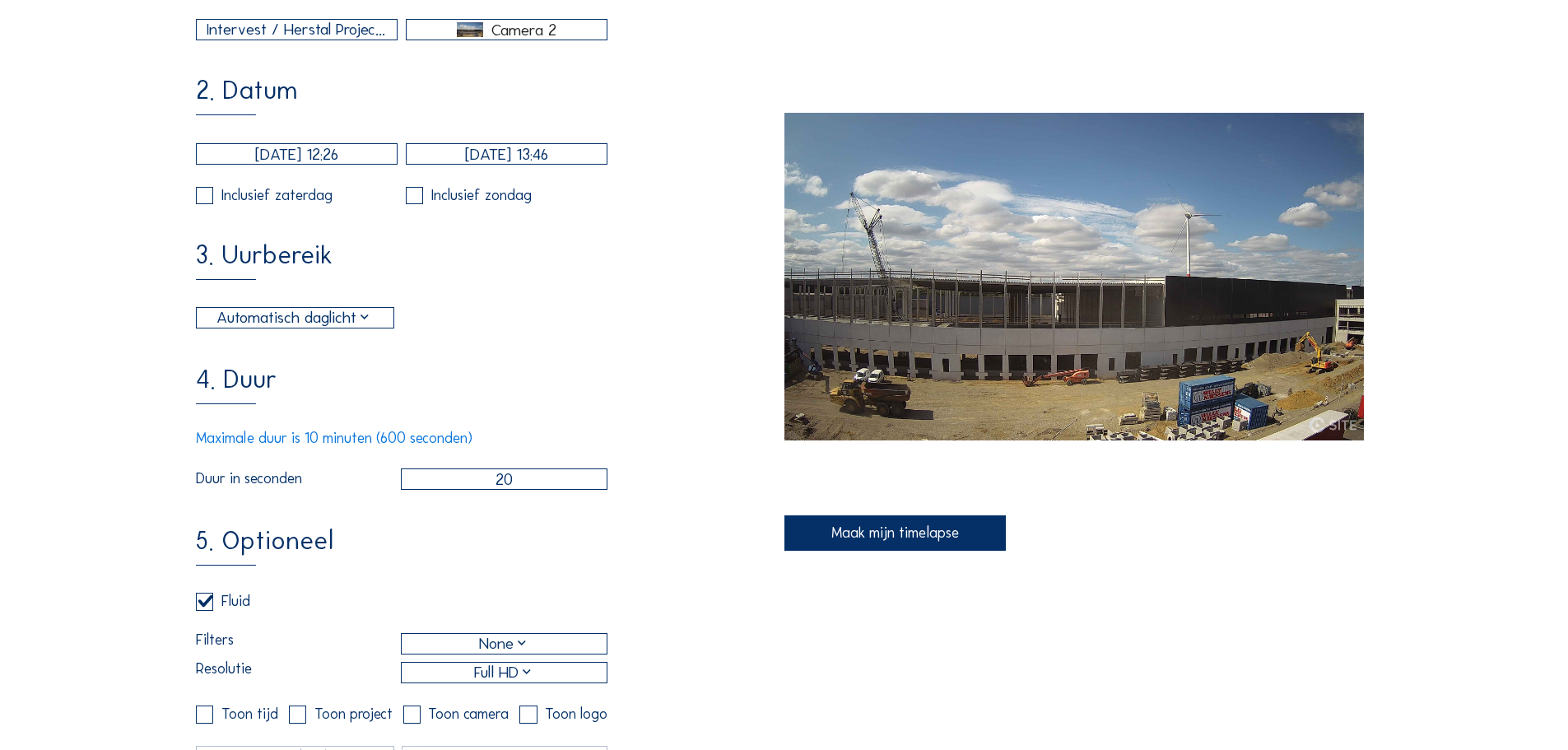
click at [860, 545] on div "Maak mijn timelapse" at bounding box center [895, 533] width 221 height 35
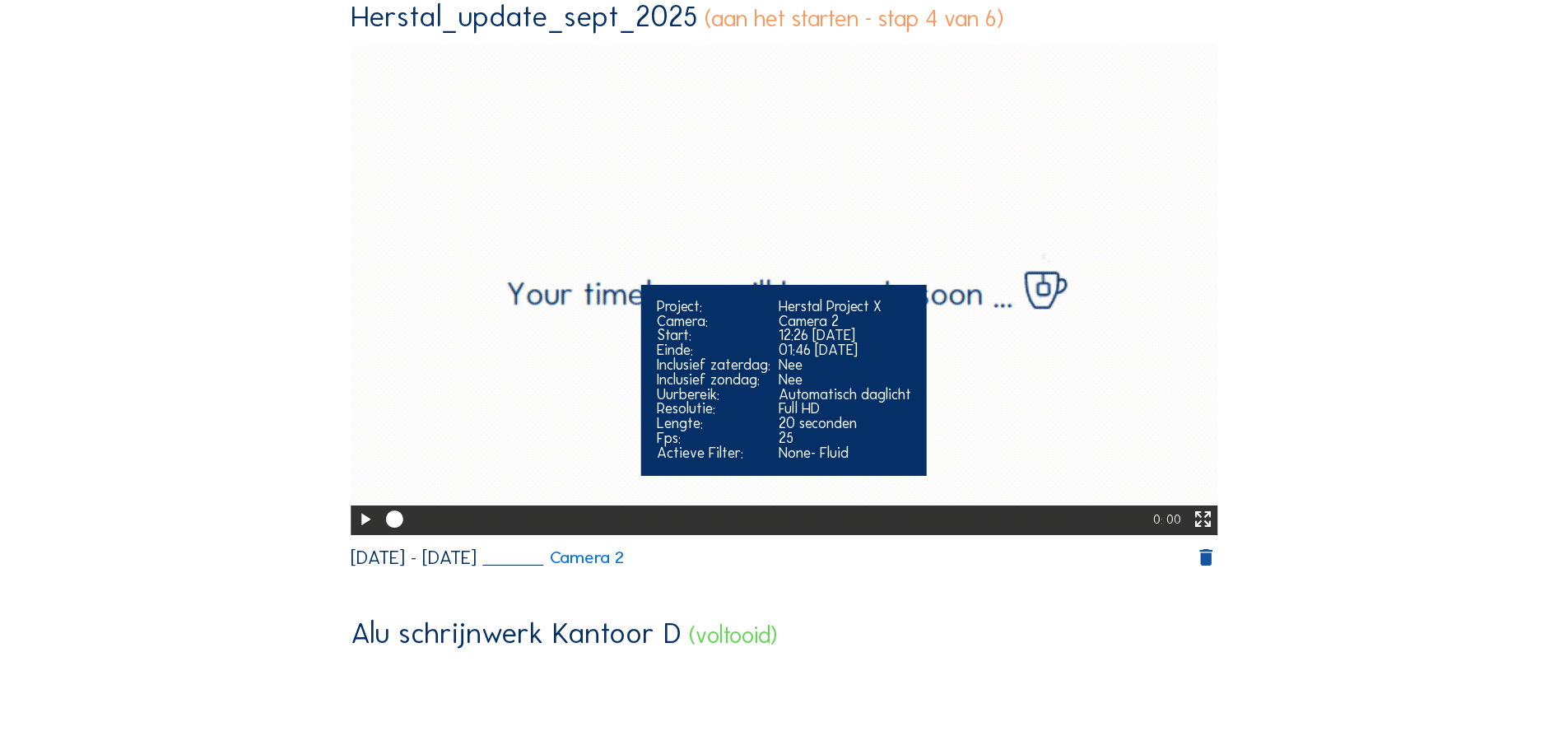
scroll to position [247, 0]
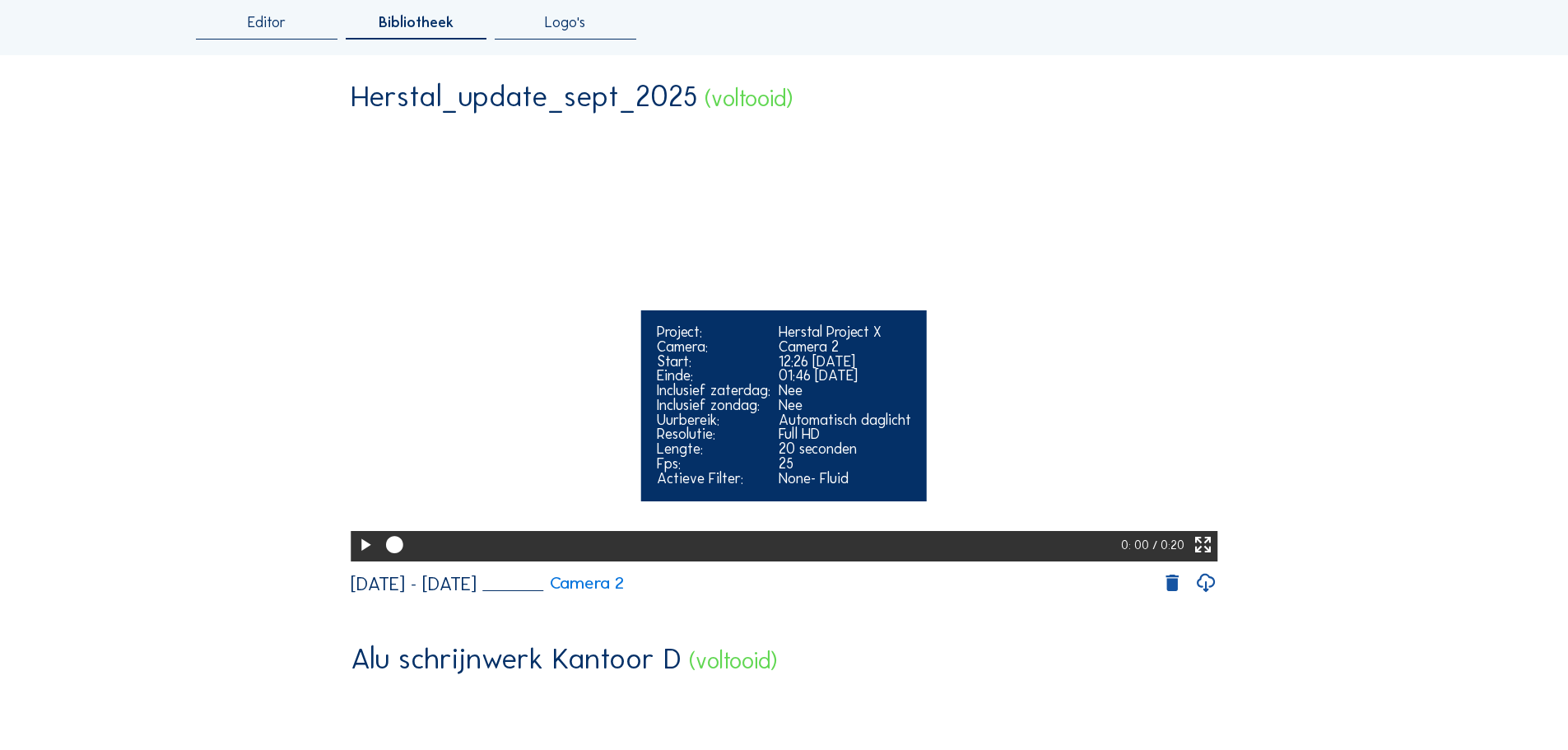
scroll to position [165, 0]
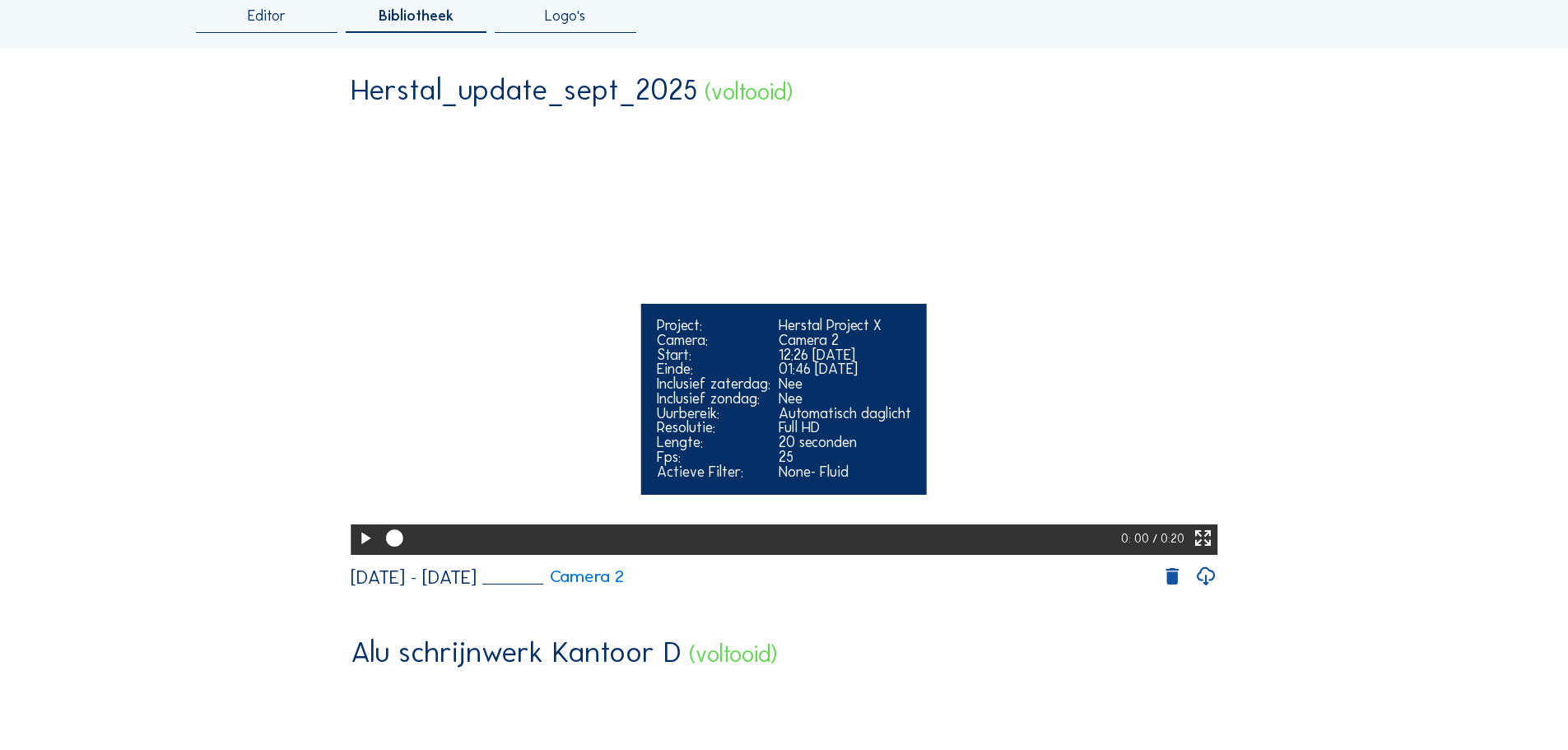
click at [355, 551] on icon at bounding box center [365, 539] width 20 height 25
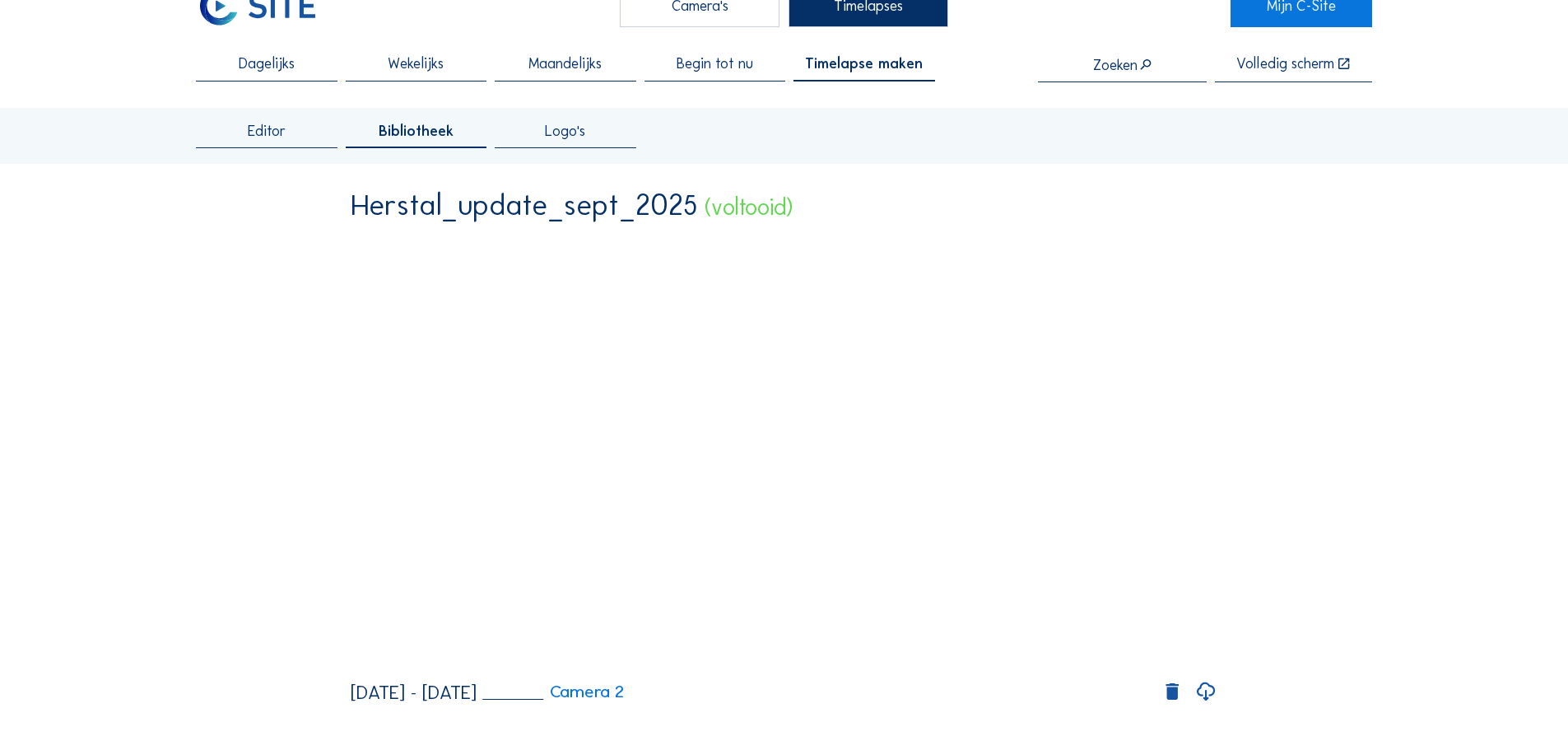
scroll to position [0, 0]
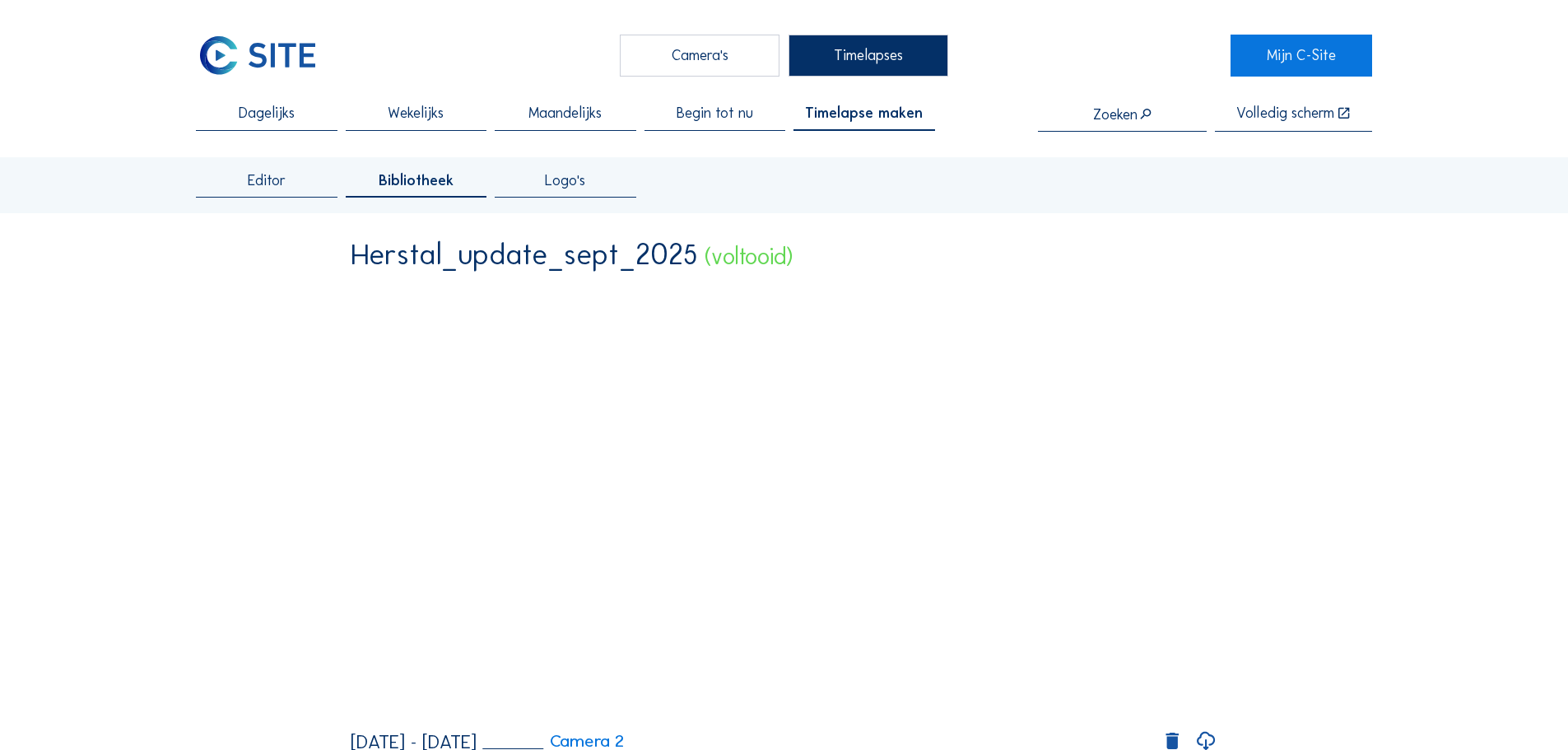
click at [851, 114] on span "Timelapse maken" at bounding box center [864, 114] width 118 height 15
click at [607, 247] on div "Herstal_update_sept_2025" at bounding box center [524, 253] width 347 height 29
click at [568, 266] on div "Herstal_update_sept_2025" at bounding box center [524, 253] width 347 height 29
click at [575, 188] on span "Logo's" at bounding box center [565, 181] width 40 height 15
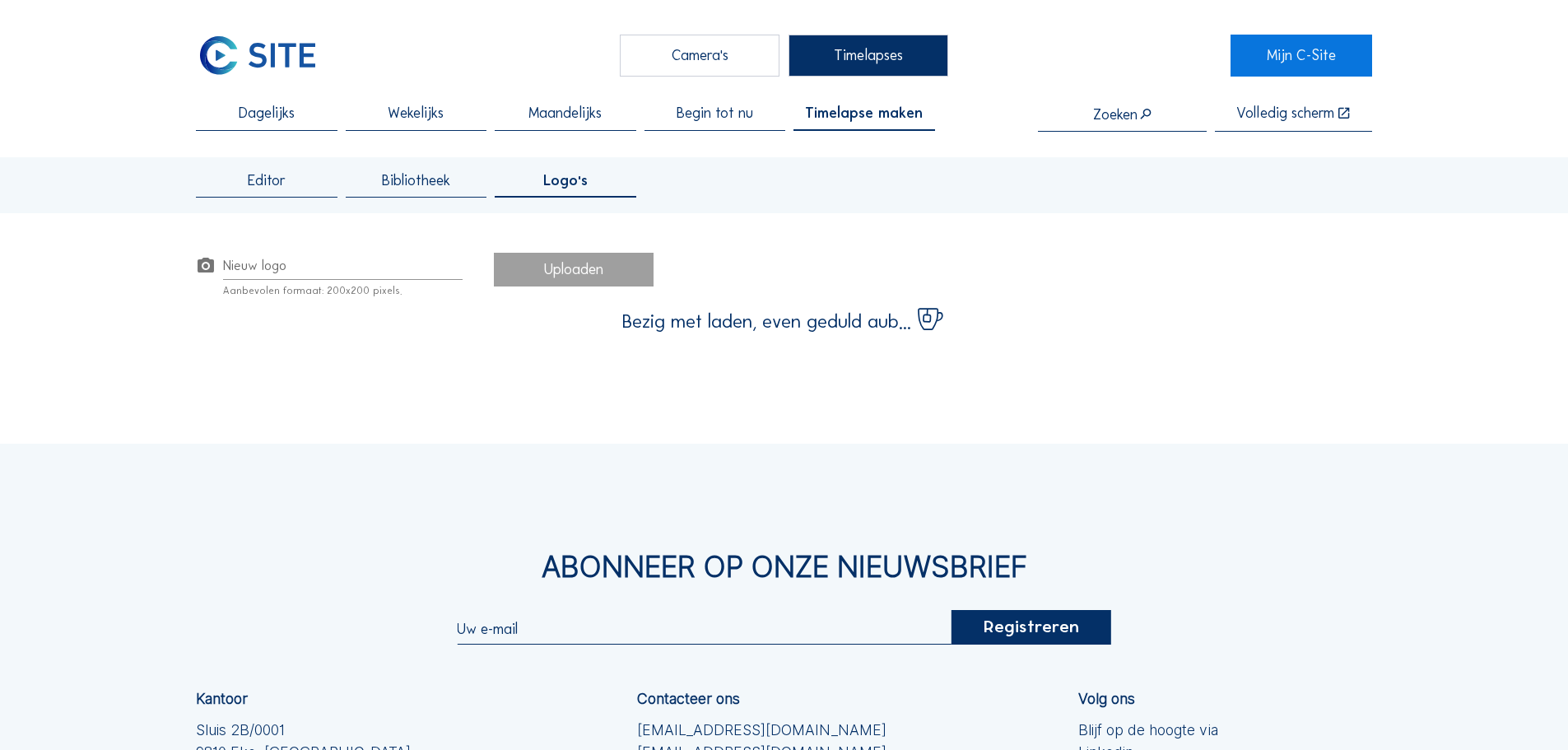
click at [278, 173] on span "Editor" at bounding box center [266, 181] width 38 height 15
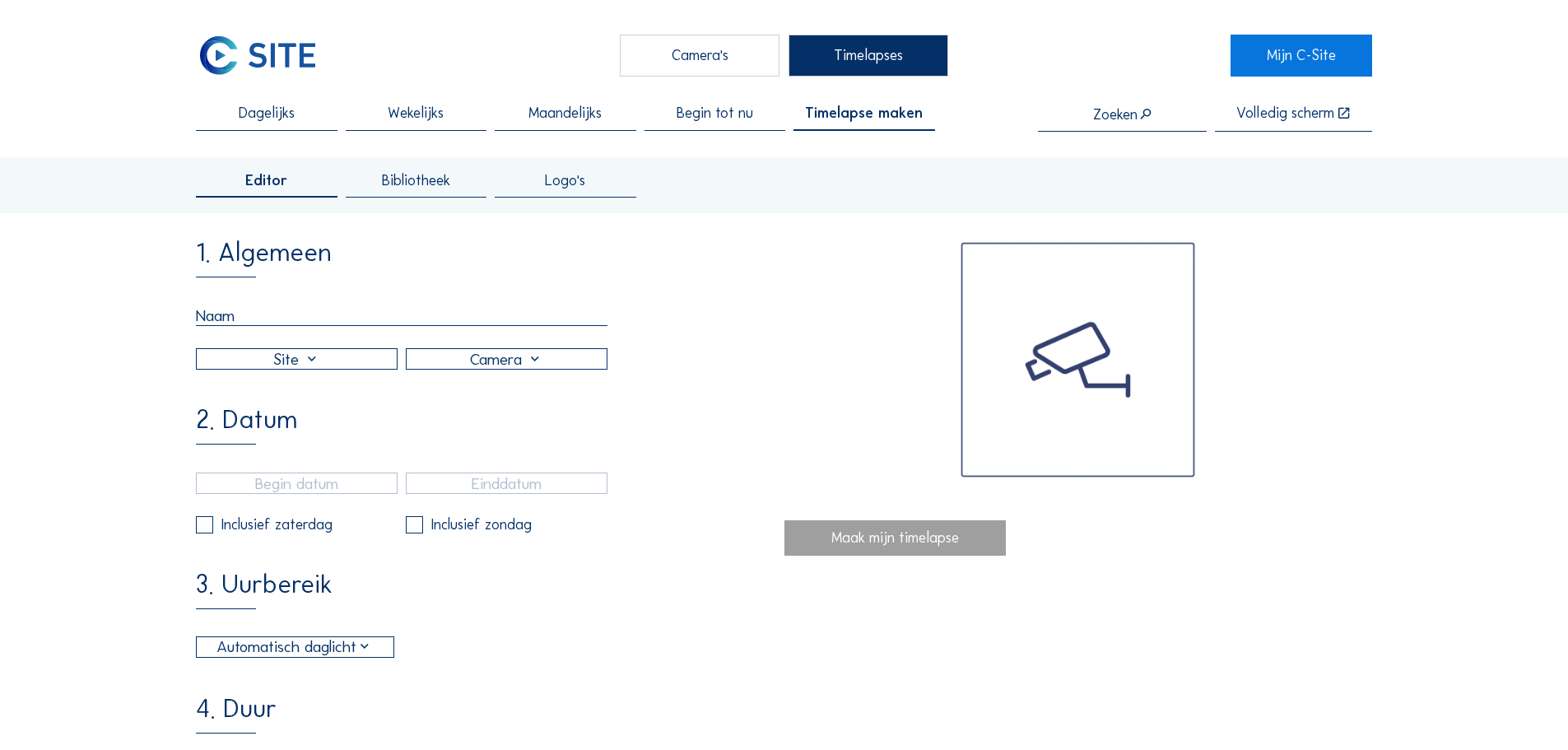
click at [423, 185] on span "Bibliotheek" at bounding box center [416, 181] width 68 height 15
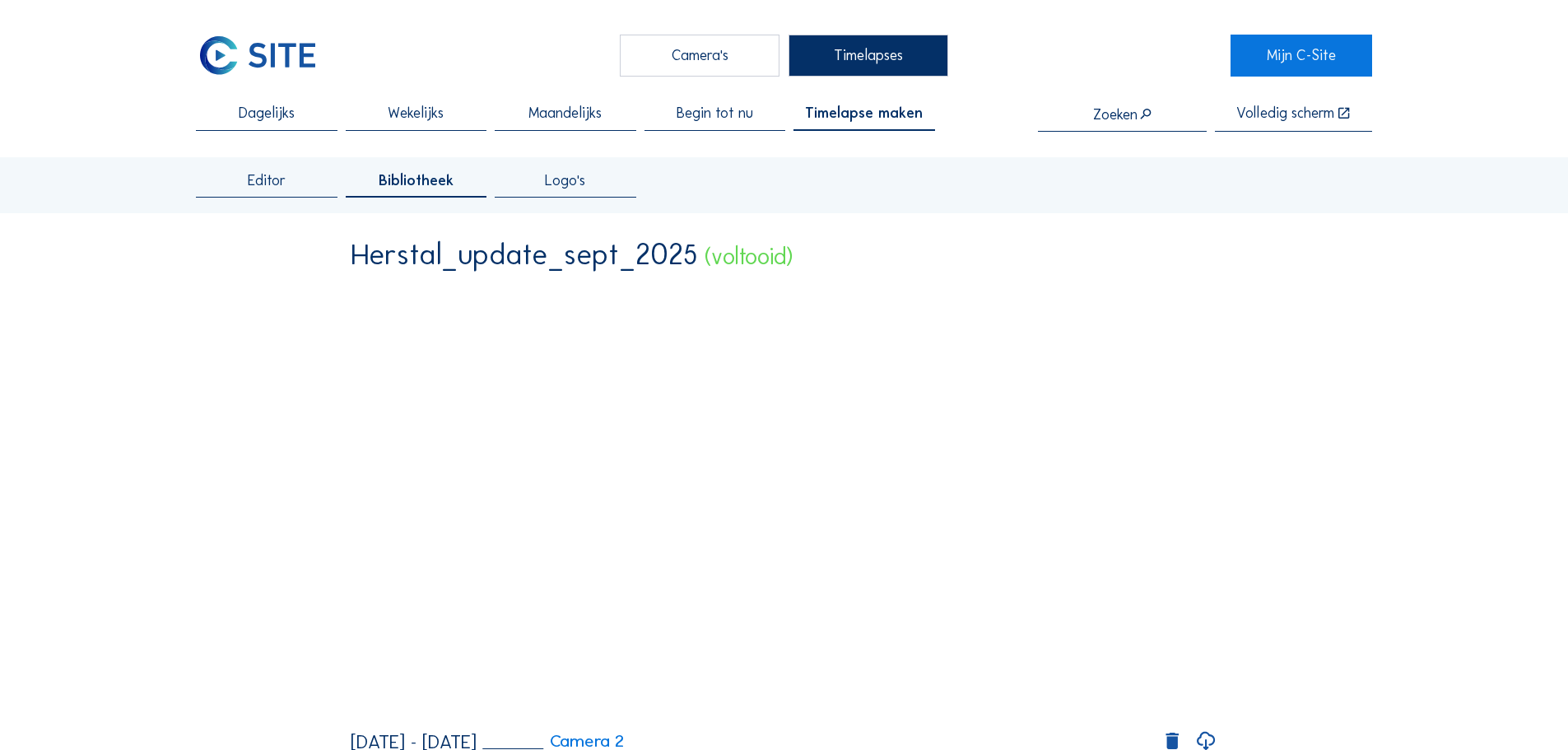
click at [877, 125] on div "Timelapse maken" at bounding box center [863, 118] width 141 height 24
click at [887, 114] on span "Timelapse maken" at bounding box center [864, 114] width 118 height 15
click at [866, 119] on span "Timelapse maken" at bounding box center [864, 114] width 118 height 15
click at [883, 47] on div "Timelapses" at bounding box center [868, 55] width 160 height 41
click at [714, 121] on span "Begin tot nu" at bounding box center [715, 114] width 77 height 15
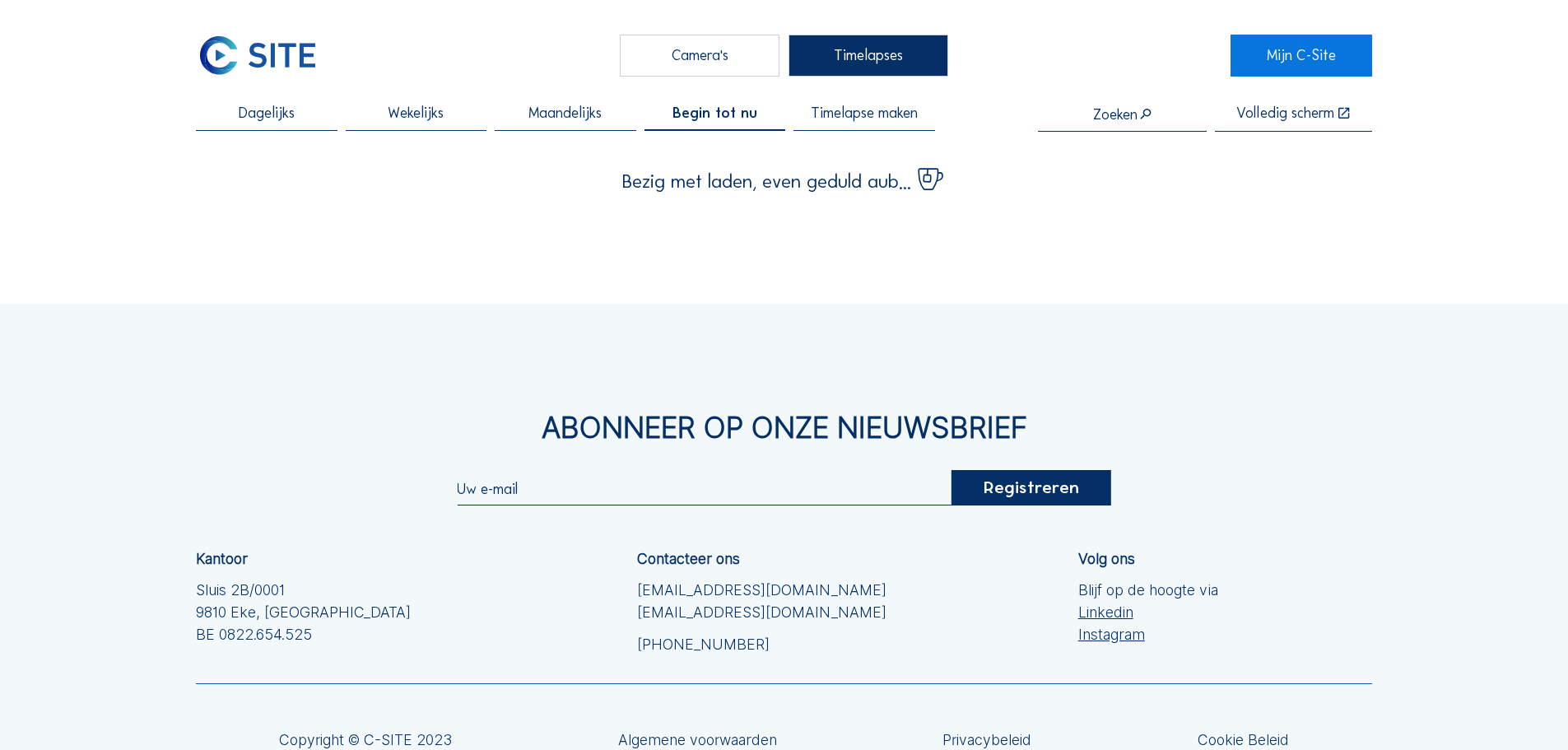
click at [892, 121] on span "Timelapse maken" at bounding box center [864, 114] width 107 height 15
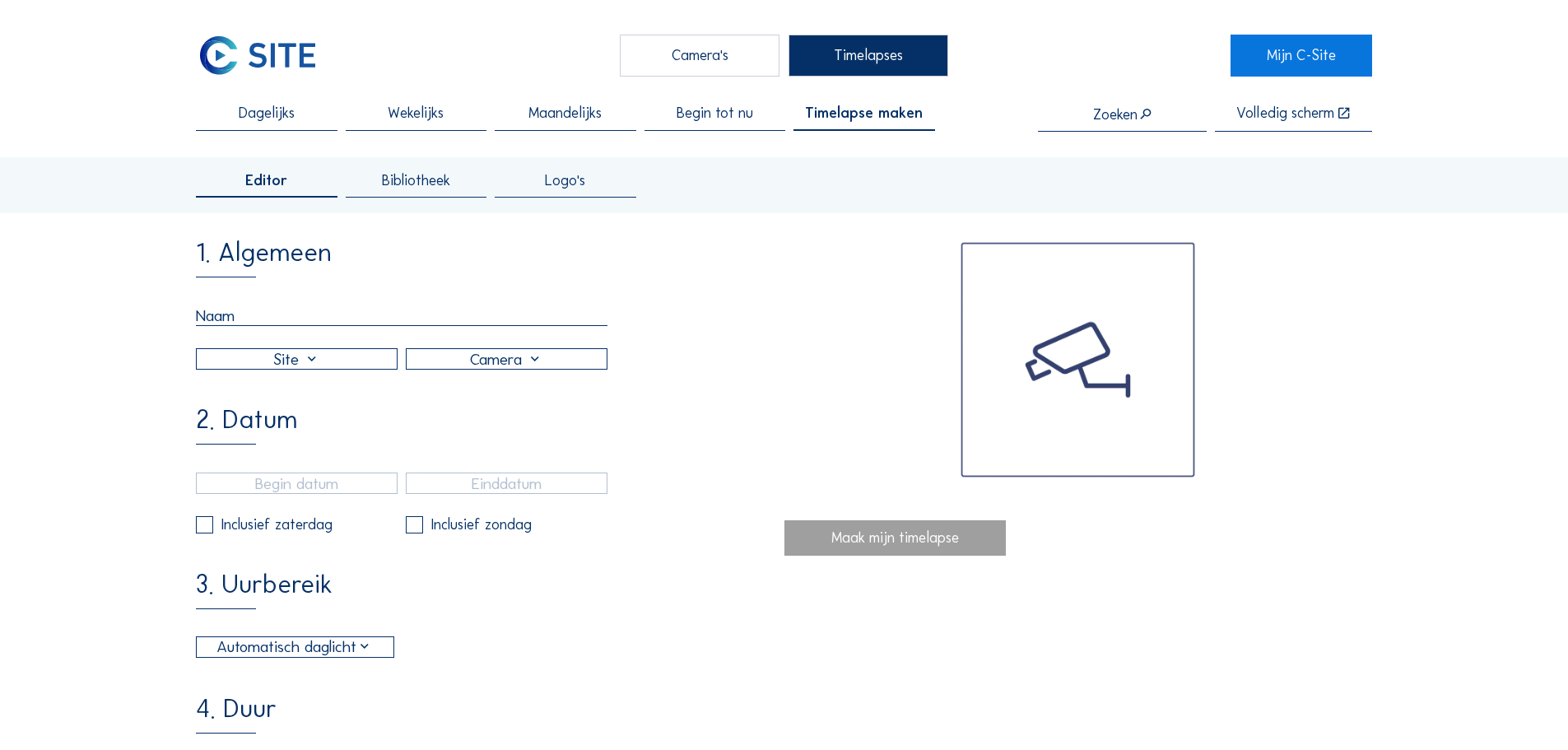
click at [296, 319] on input "text" at bounding box center [402, 316] width 412 height 20
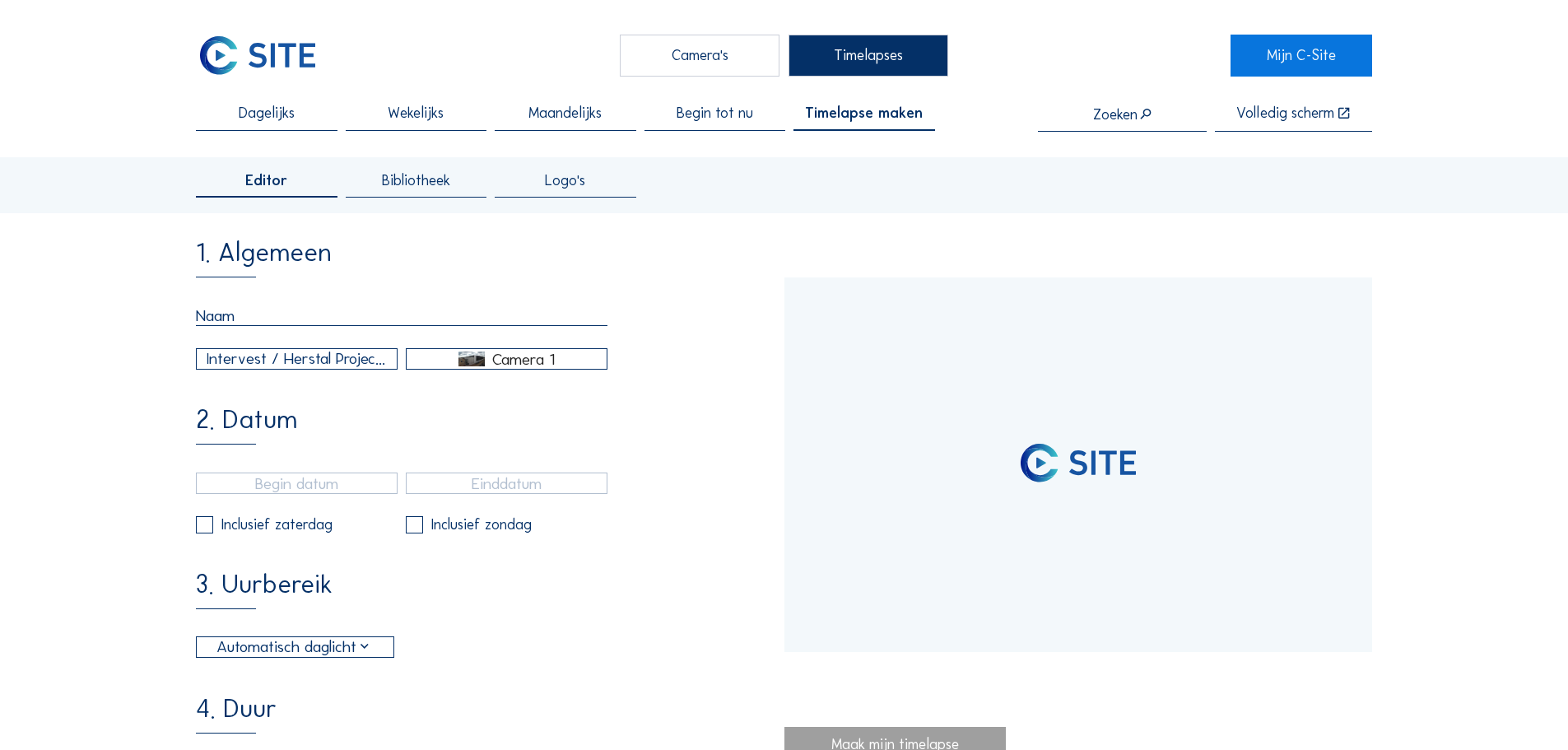
type input "Herstal_update_sept_2025"
type input "[DATE] 12:00"
type input "08/09/2025 14:15"
click at [491, 369] on div "Camera 1" at bounding box center [507, 358] width 200 height 19
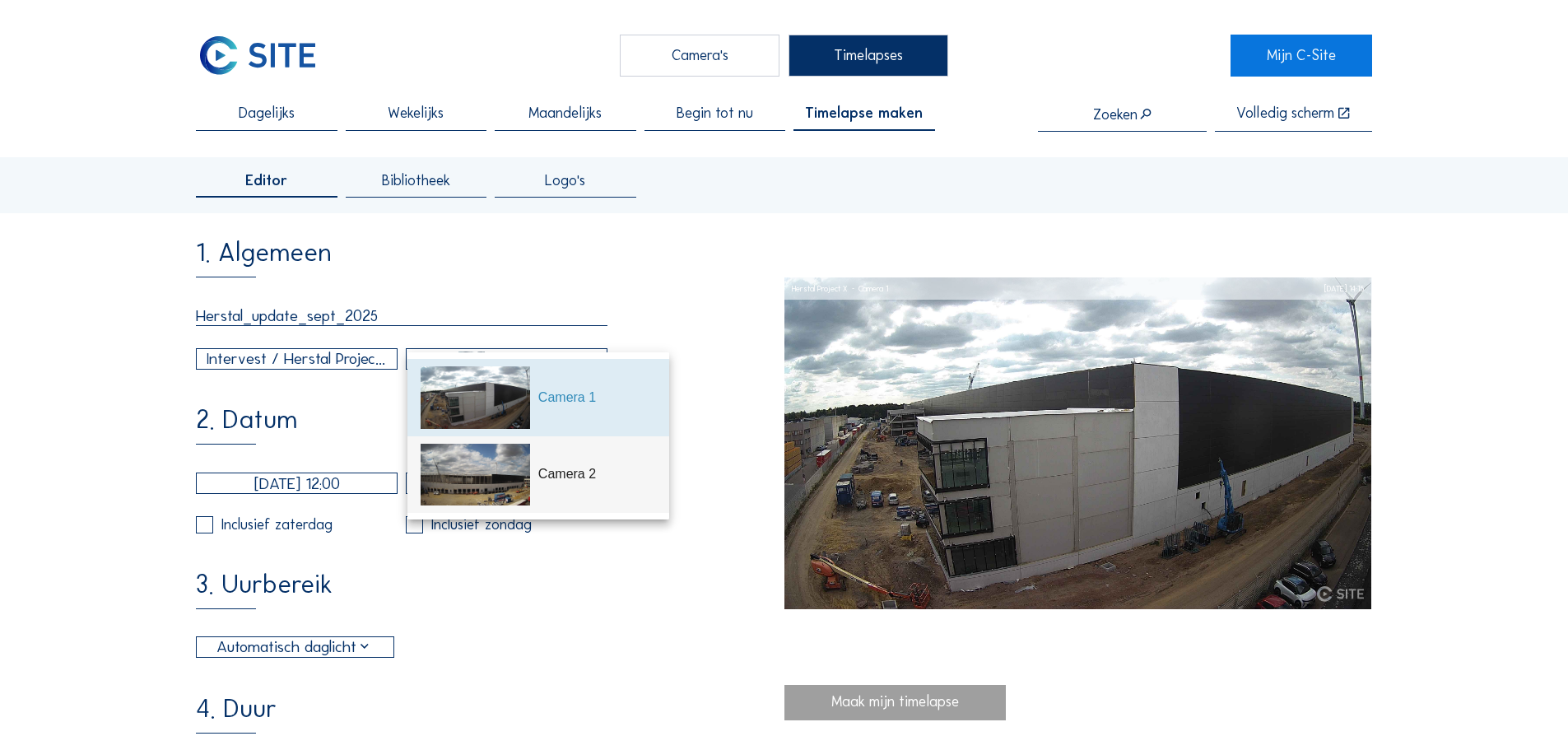
click at [519, 473] on img at bounding box center [476, 474] width 109 height 61
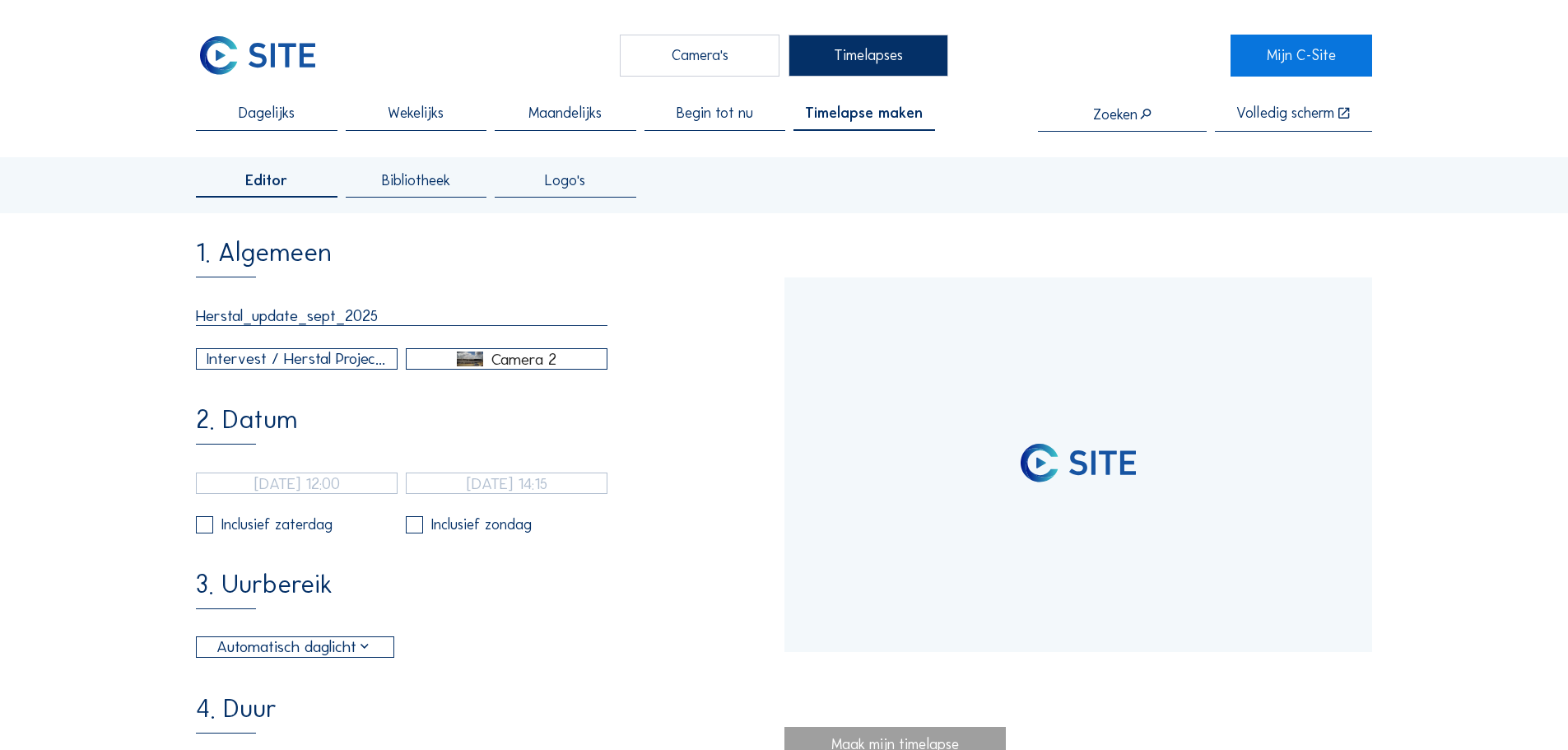
type input "[DATE] 12:26"
type input "08/09/2025 14:10"
click at [280, 494] on input "[DATE] 12:26" at bounding box center [296, 482] width 201 height 21
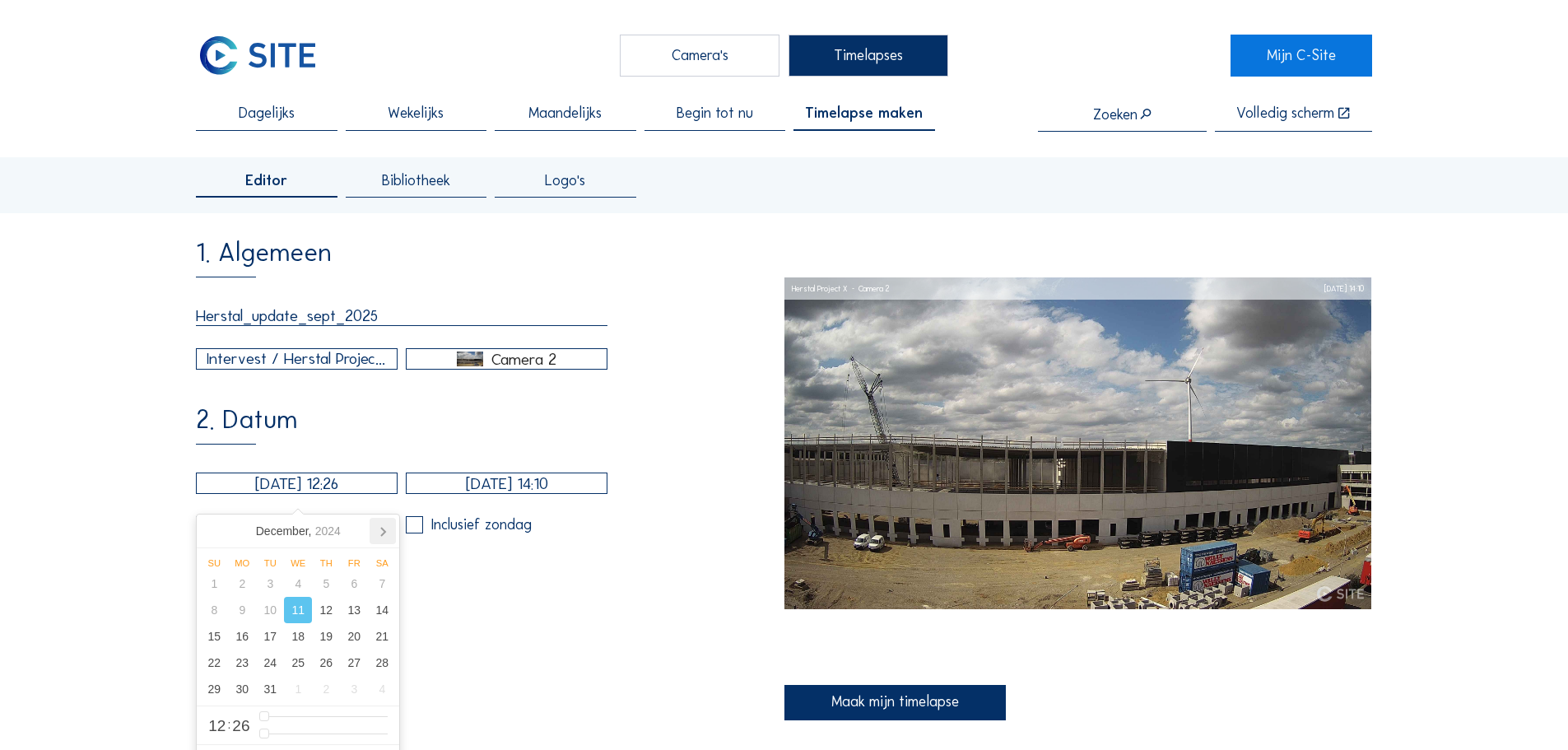
click at [381, 530] on icon at bounding box center [382, 530] width 26 height 26
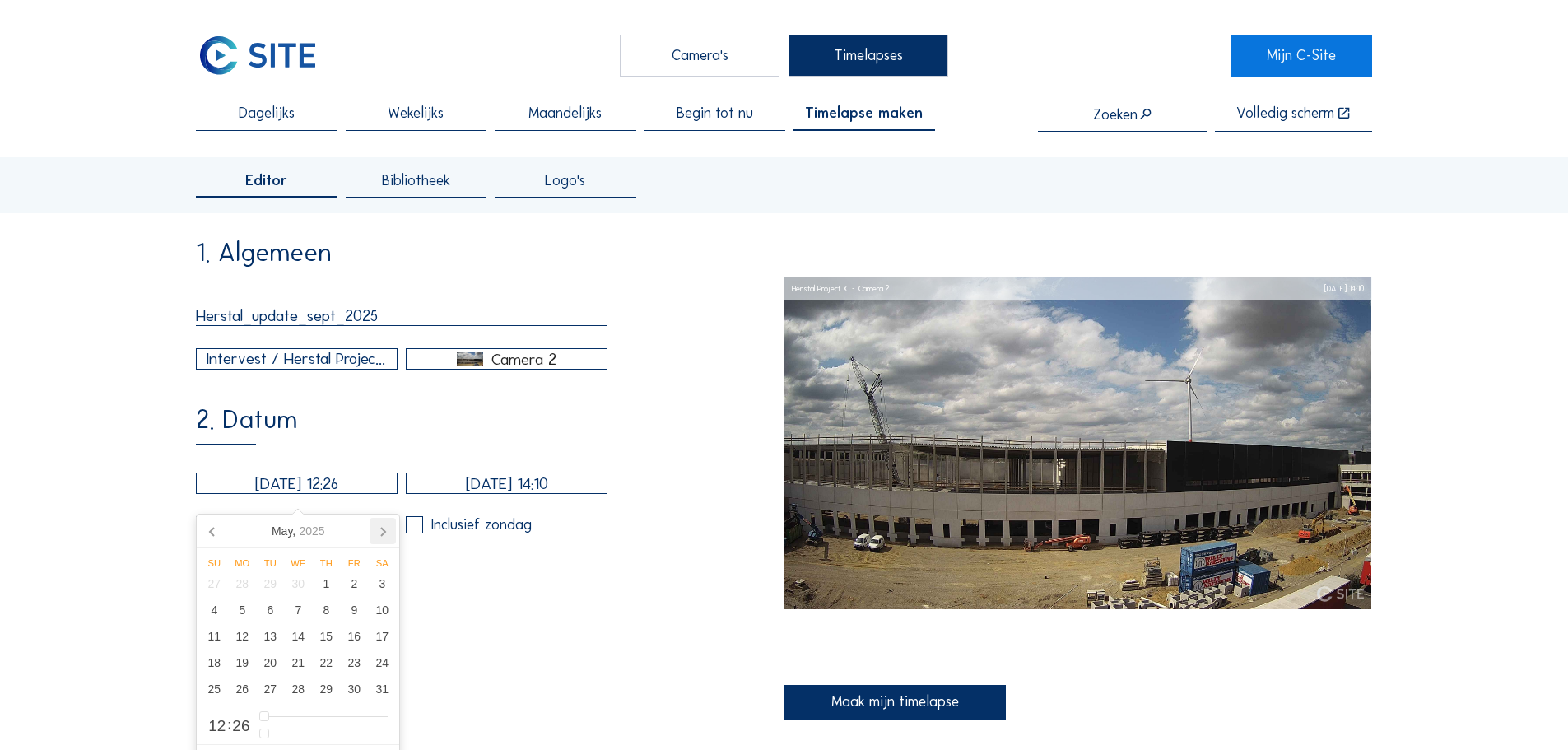
click at [381, 530] on icon at bounding box center [382, 530] width 26 height 26
click at [359, 645] on div "20" at bounding box center [354, 636] width 28 height 26
type input "20/06/2025 12:26"
click at [495, 494] on input "08/09/2025 14:10" at bounding box center [506, 482] width 201 height 21
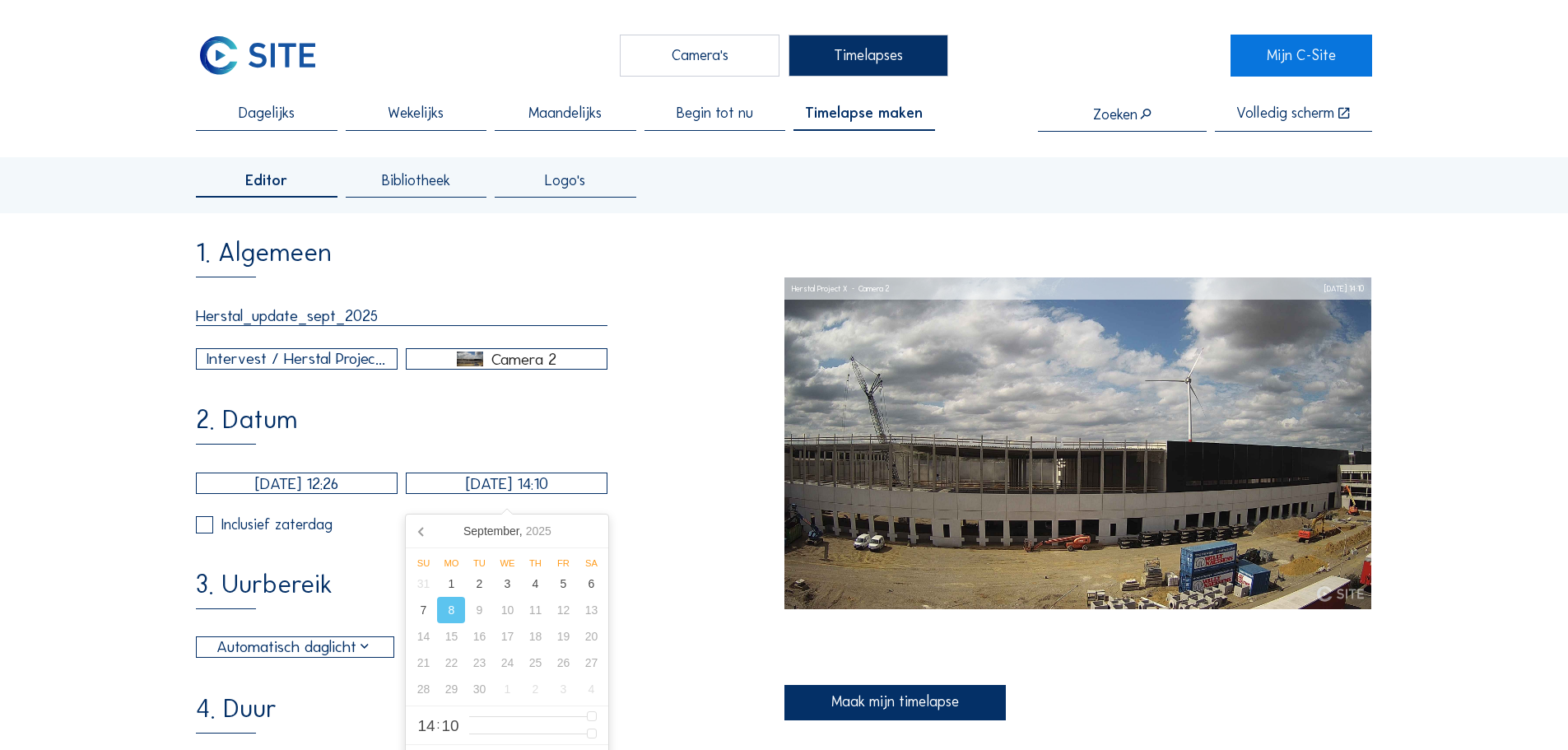
click at [645, 485] on div "2. Datum 20/06/2025 12:26 08/09/2025 14:10 Inclusief zaterdag Inclusief zondag" at bounding box center [490, 470] width 588 height 127
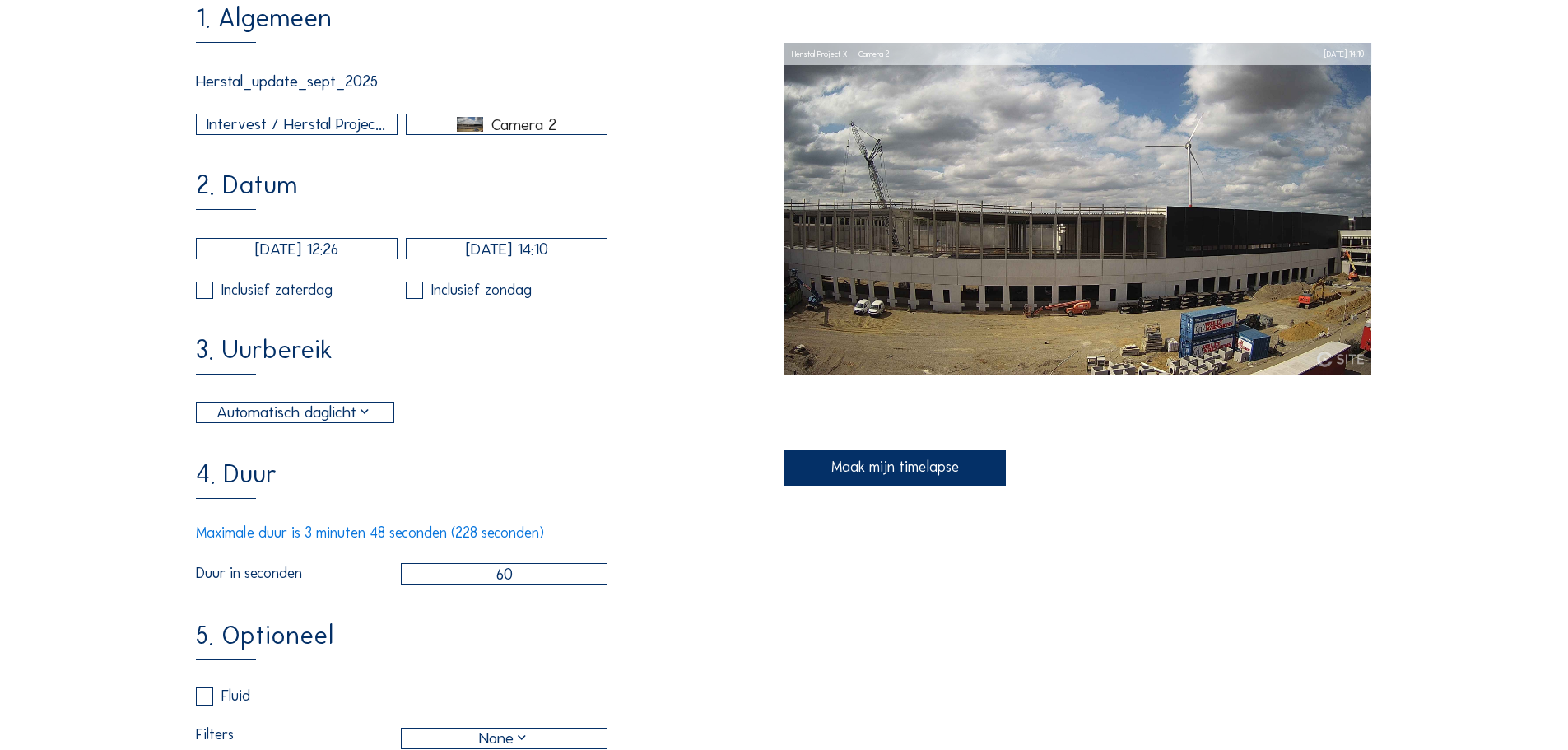
scroll to position [329, 0]
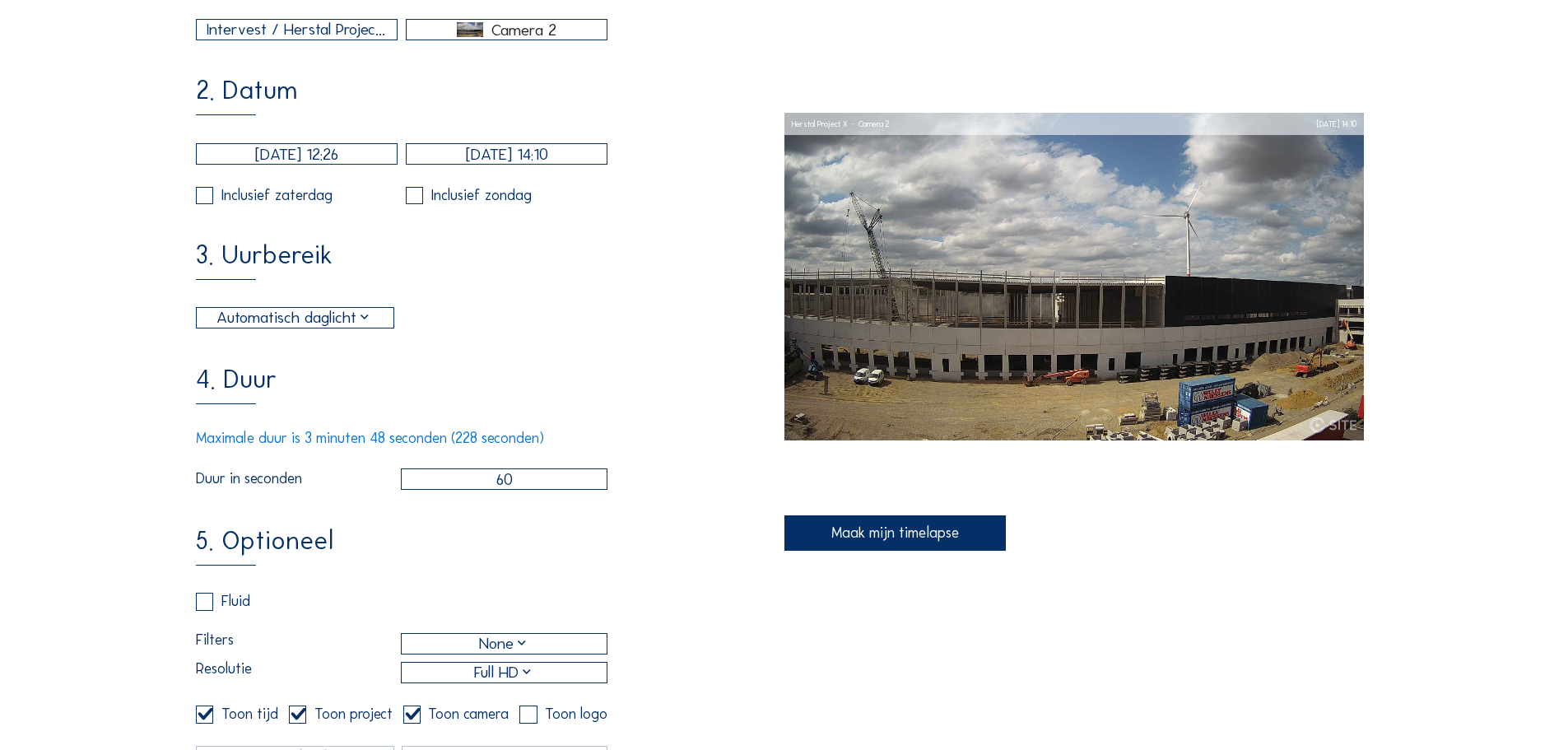
click at [533, 490] on input "60" at bounding box center [504, 478] width 206 height 21
type input "6"
type input "2"
type input "15"
click at [547, 568] on div "5. Optioneel Fluid Filters None Resolutie Full HD Toon tijd Toon project Toon c…" at bounding box center [490, 665] width 588 height 275
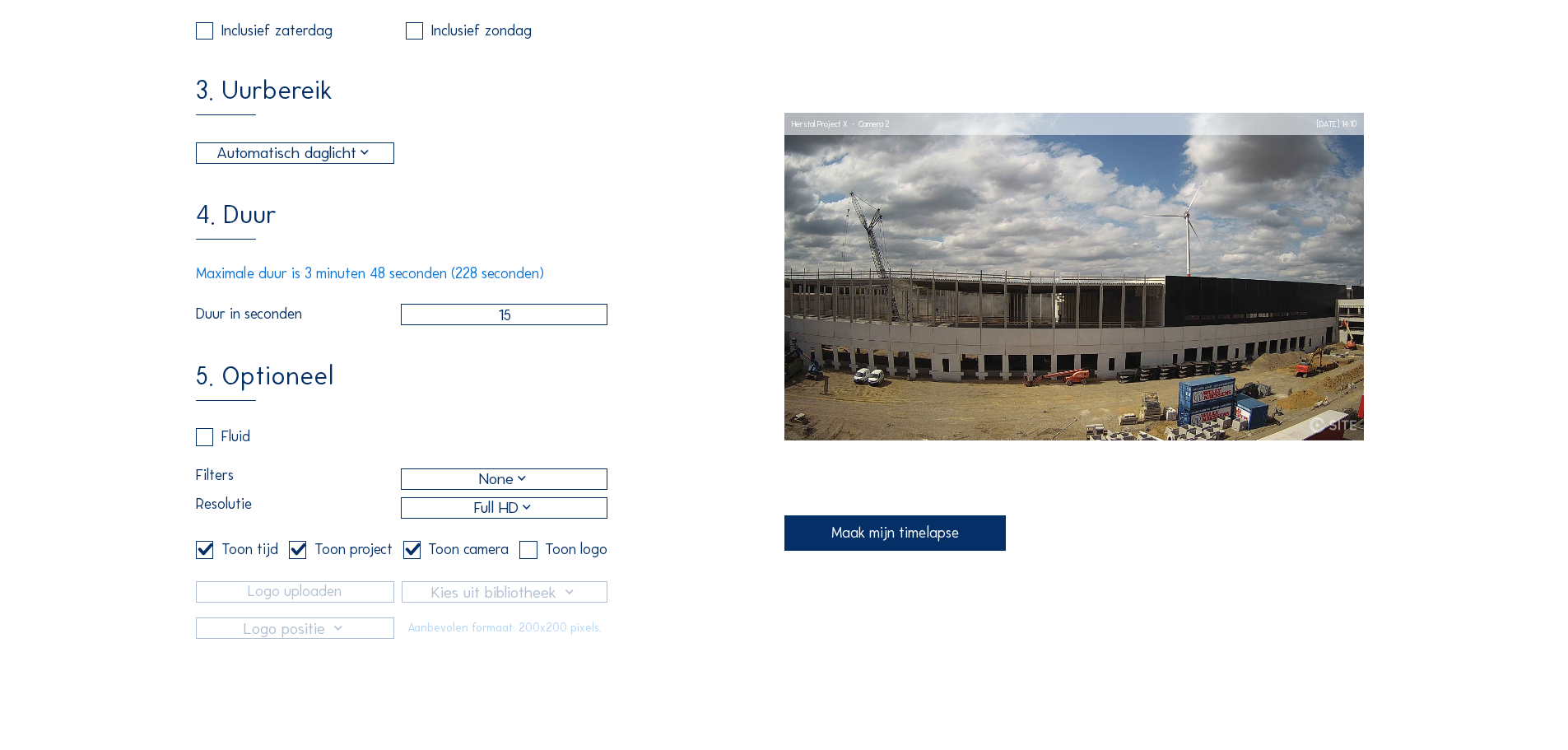
click at [202, 442] on input "checkbox" at bounding box center [201, 436] width 11 height 11
checkbox input "true"
checkbox input "false"
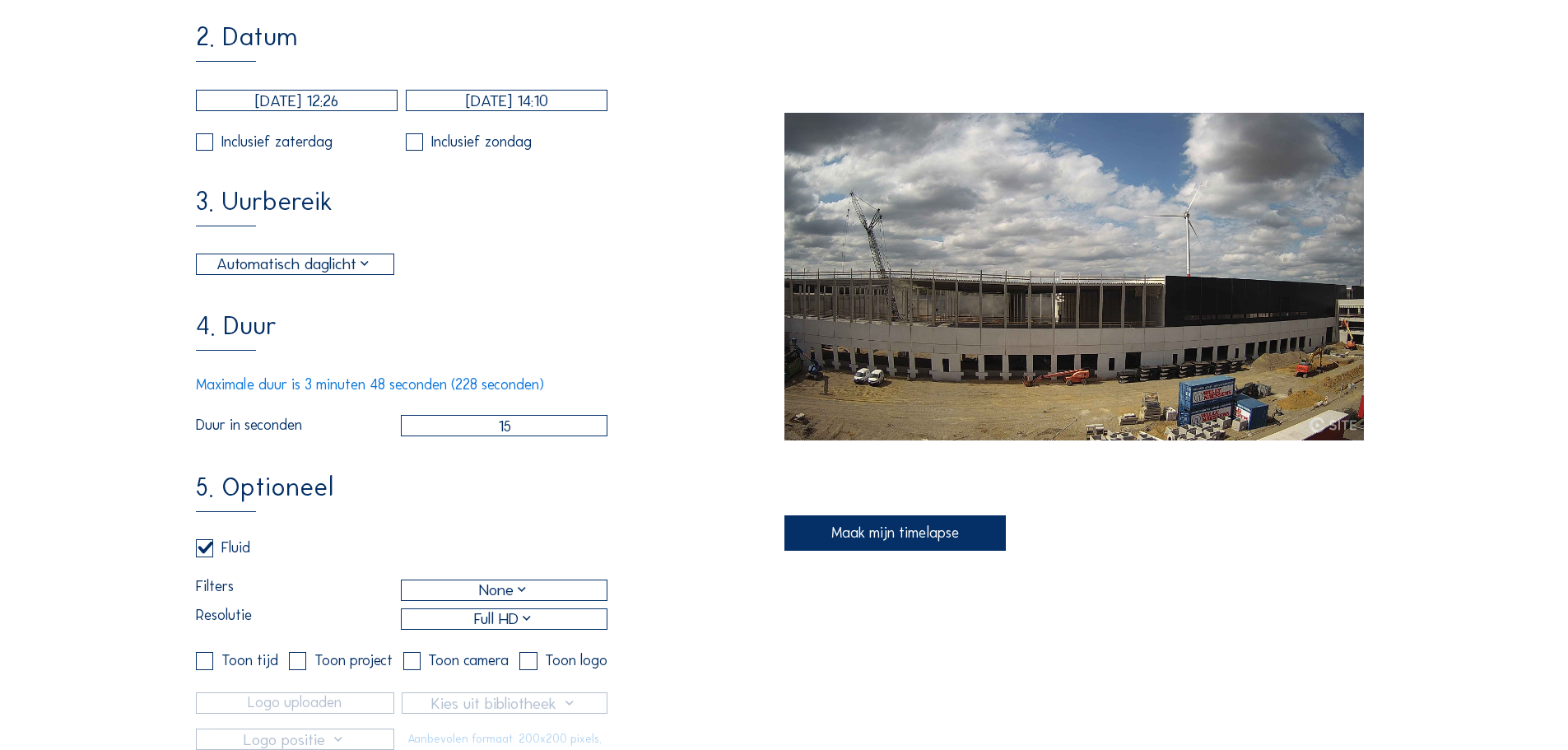
scroll to position [494, 0]
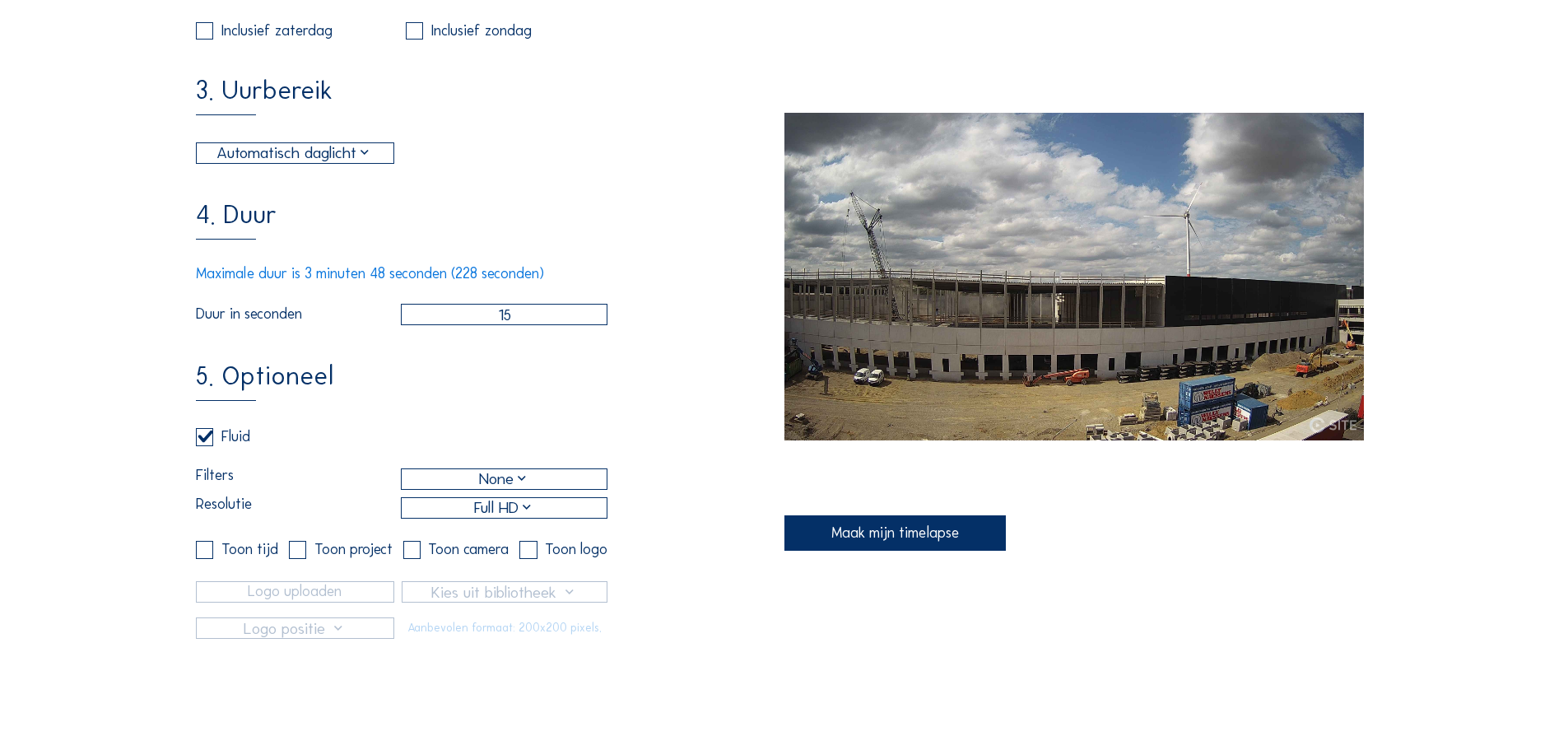
click at [532, 558] on label at bounding box center [528, 549] width 18 height 18
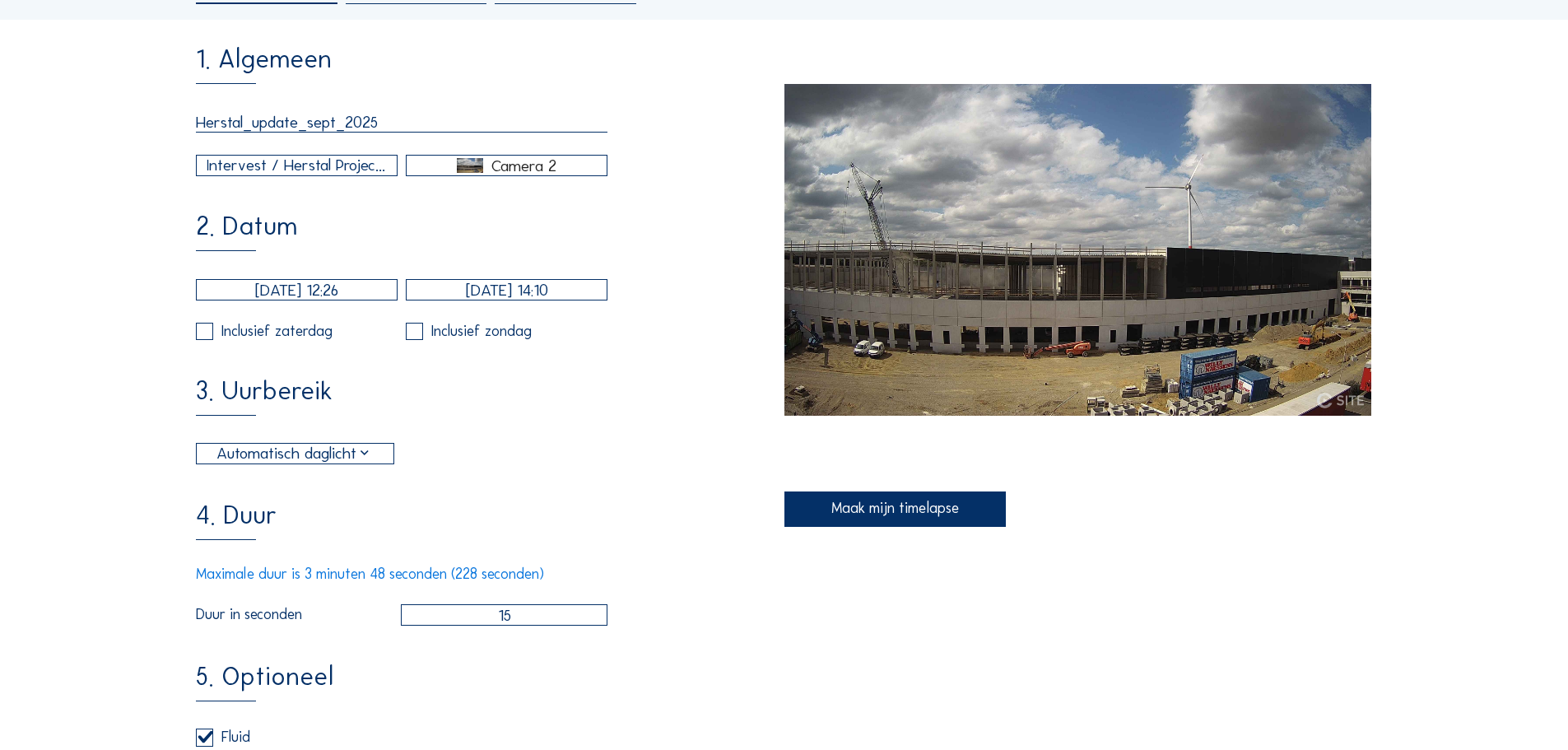
scroll to position [165, 0]
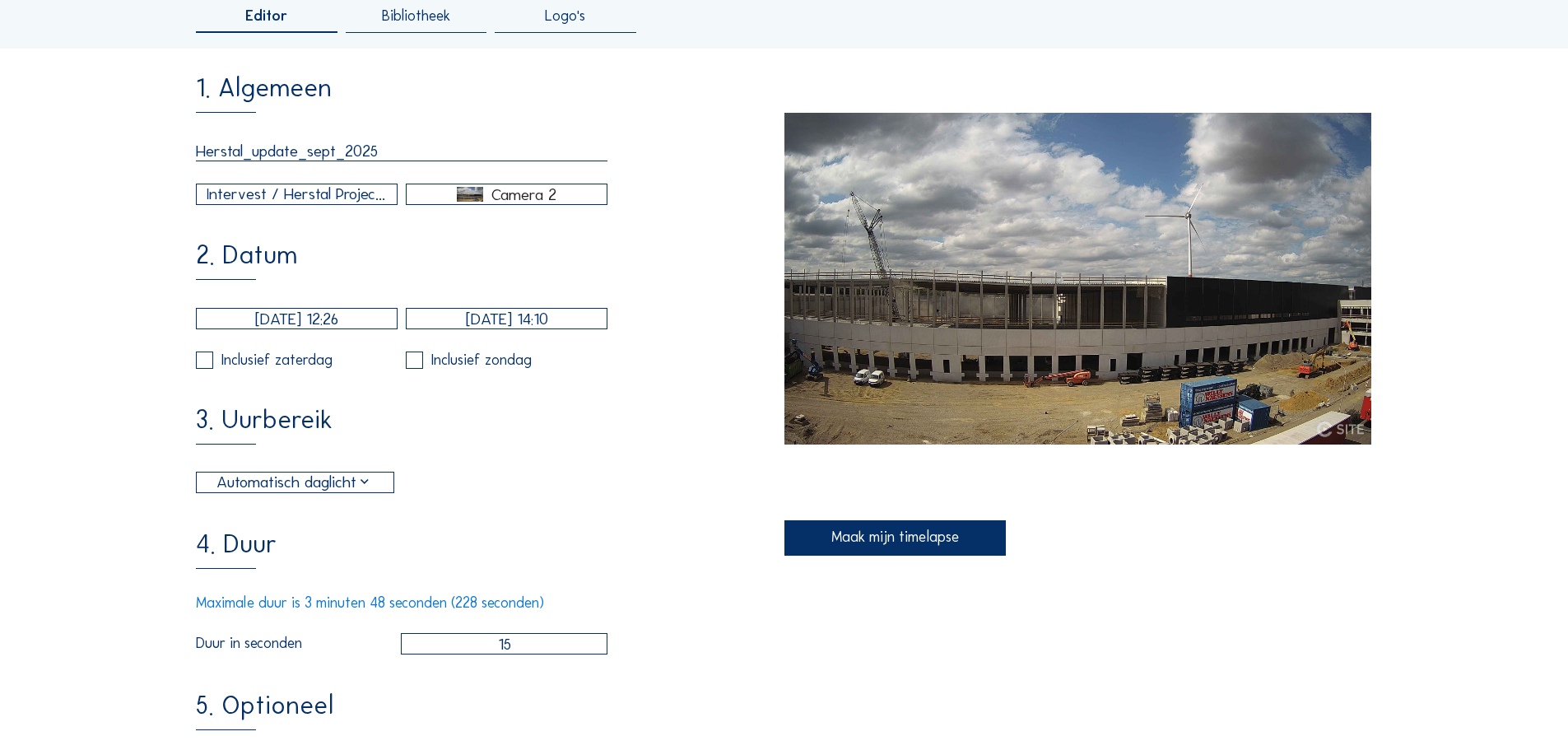
click at [913, 535] on div "Maak mijn timelapse" at bounding box center [895, 538] width 221 height 35
